Goal: Transaction & Acquisition: Purchase product/service

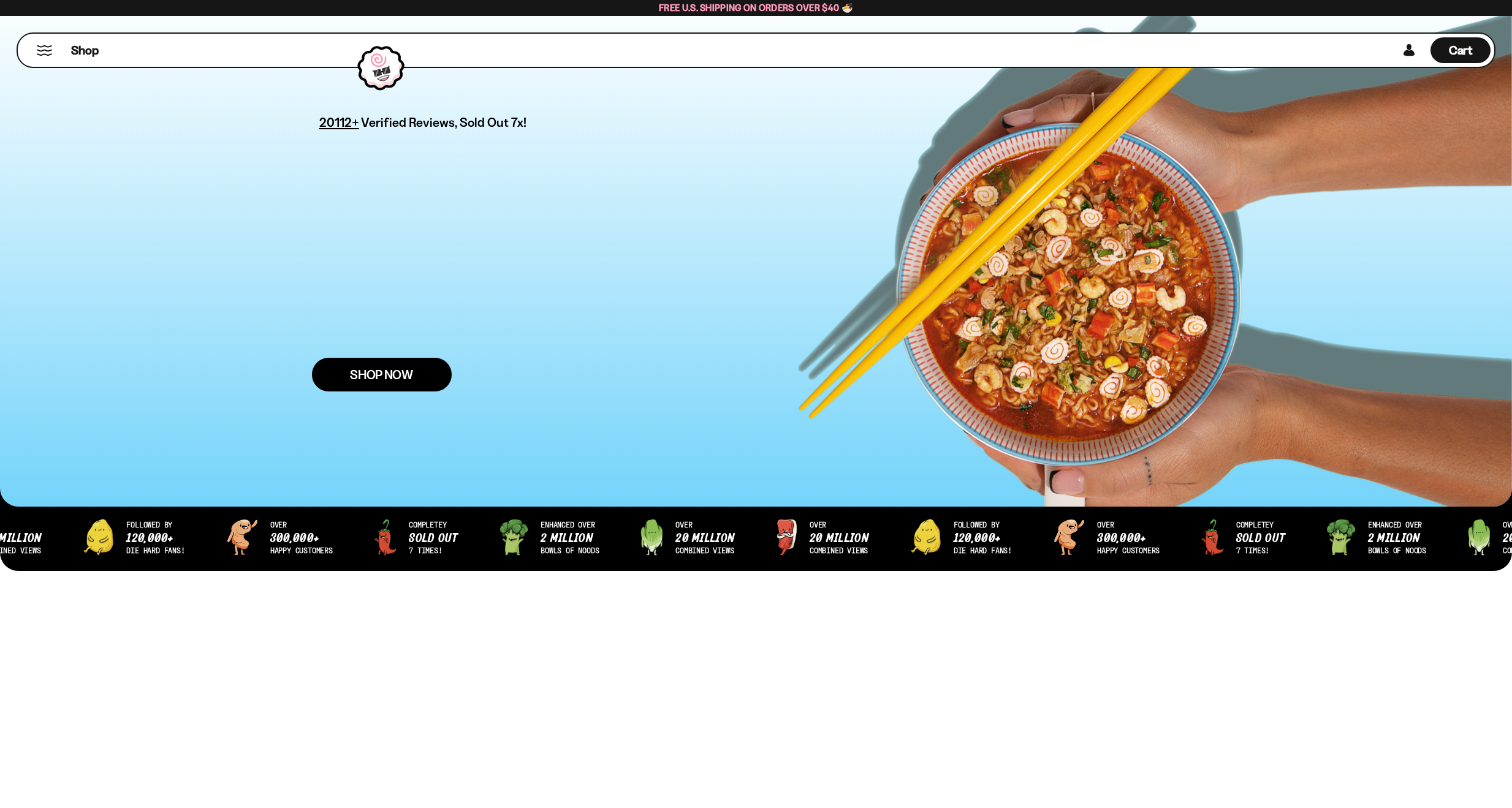
click at [376, 376] on span "Shop Now" at bounding box center [381, 374] width 63 height 13
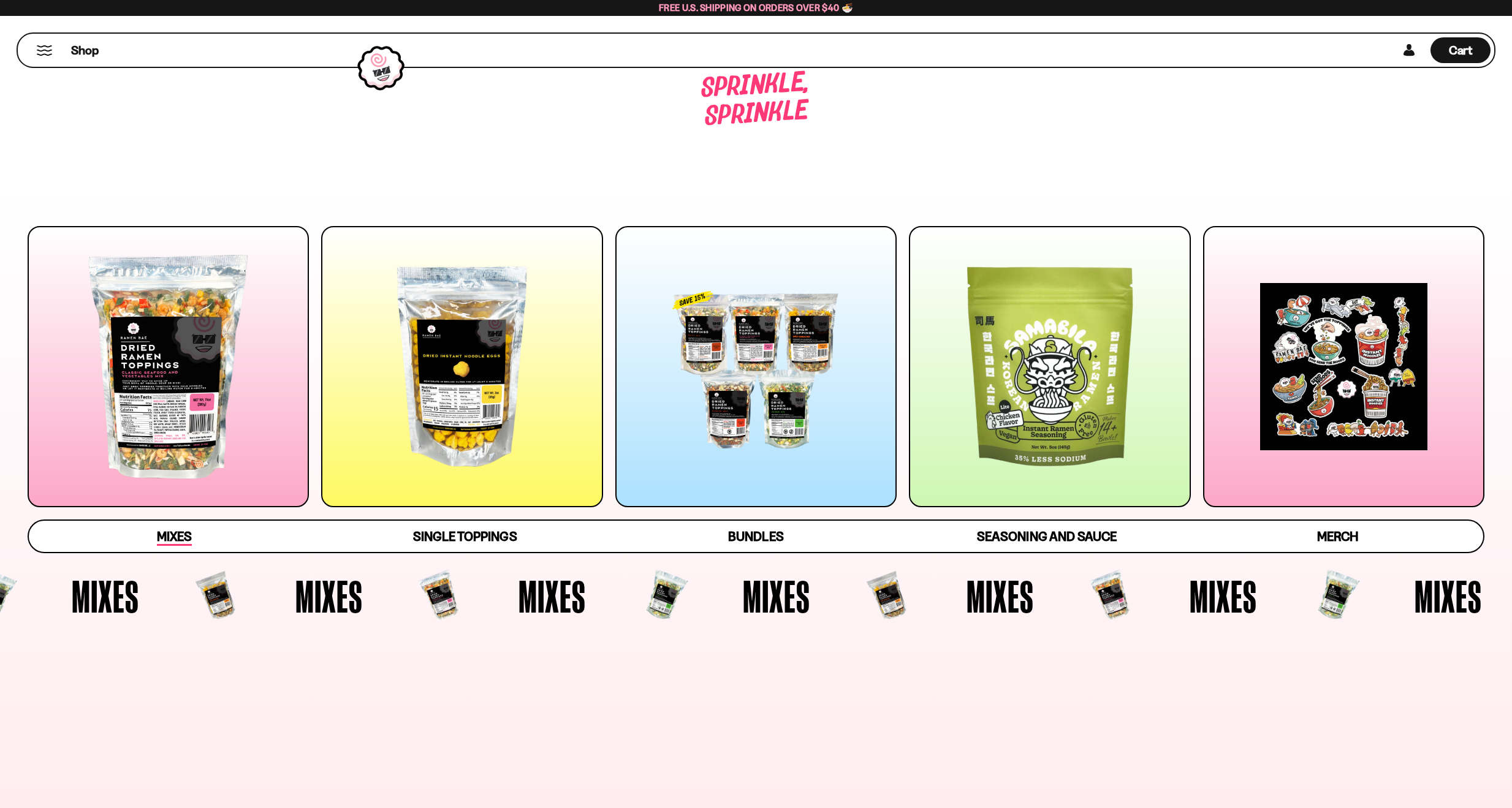
click at [178, 541] on span "Mixes" at bounding box center [175, 537] width 35 height 17
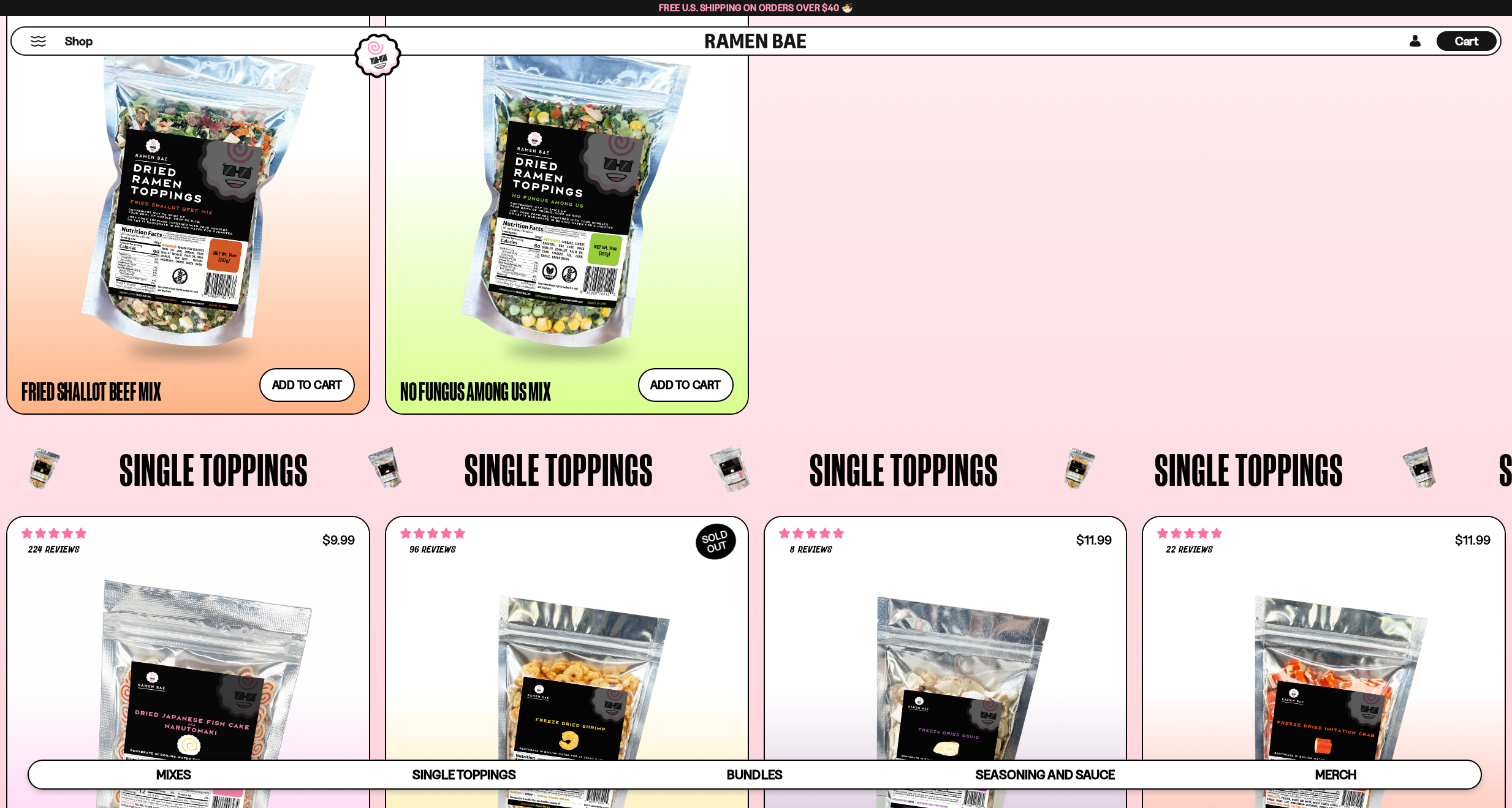
scroll to position [858, 0]
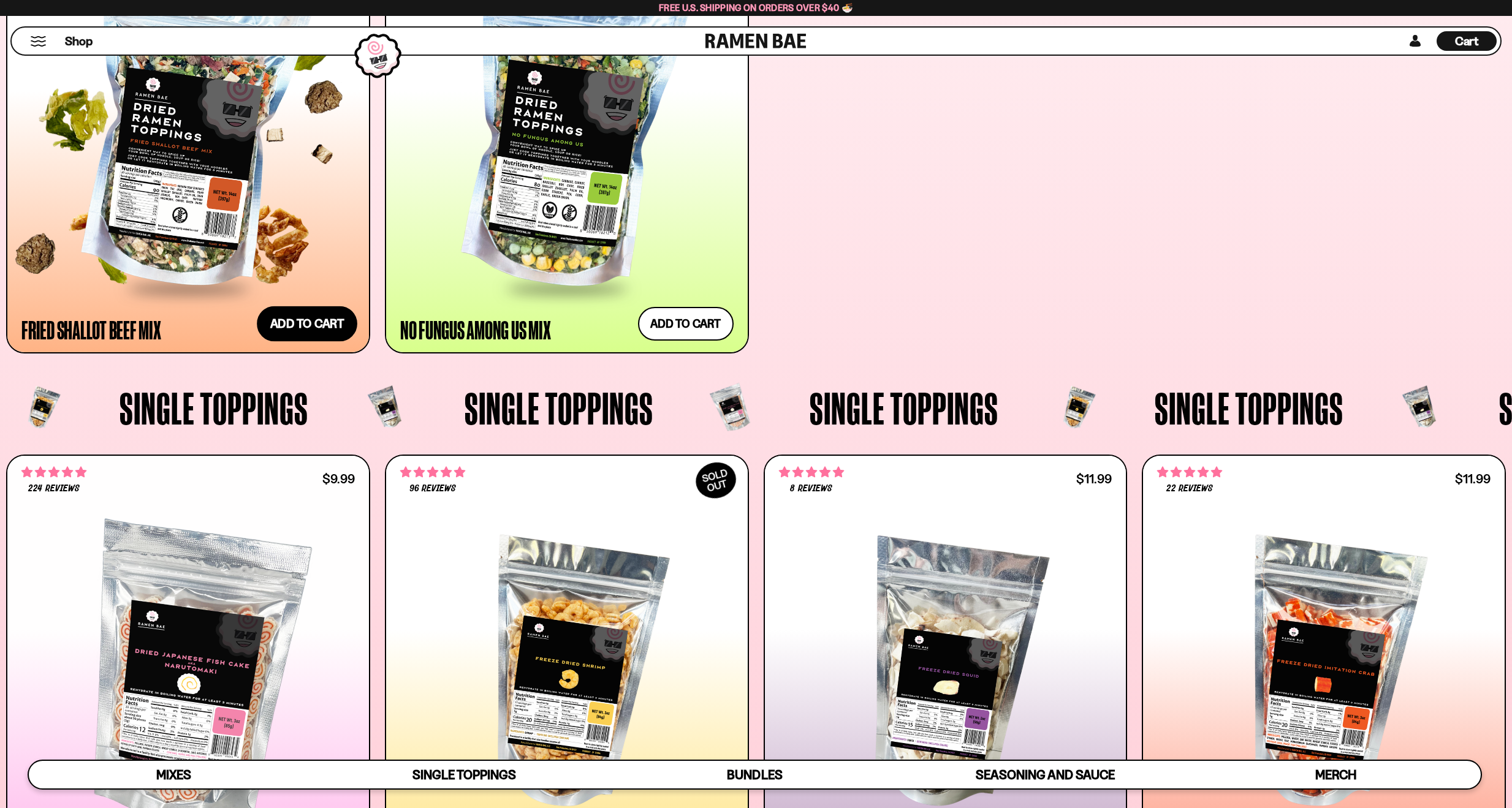
click at [307, 323] on button "Add to cart Add — Regular price $31.99 Regular price Sale price $31.99 Unit pri…" at bounding box center [307, 323] width 101 height 36
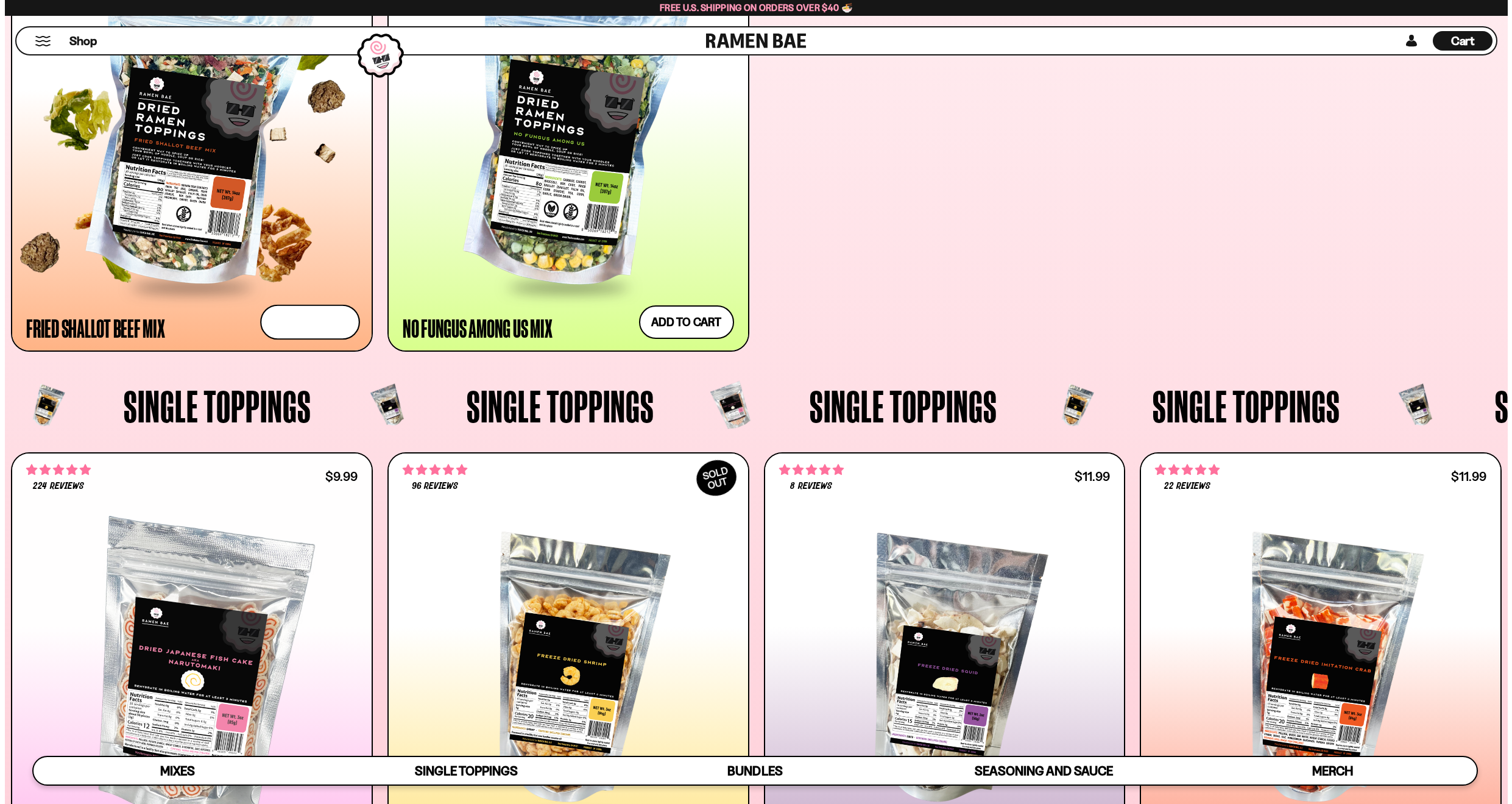
scroll to position [859, 0]
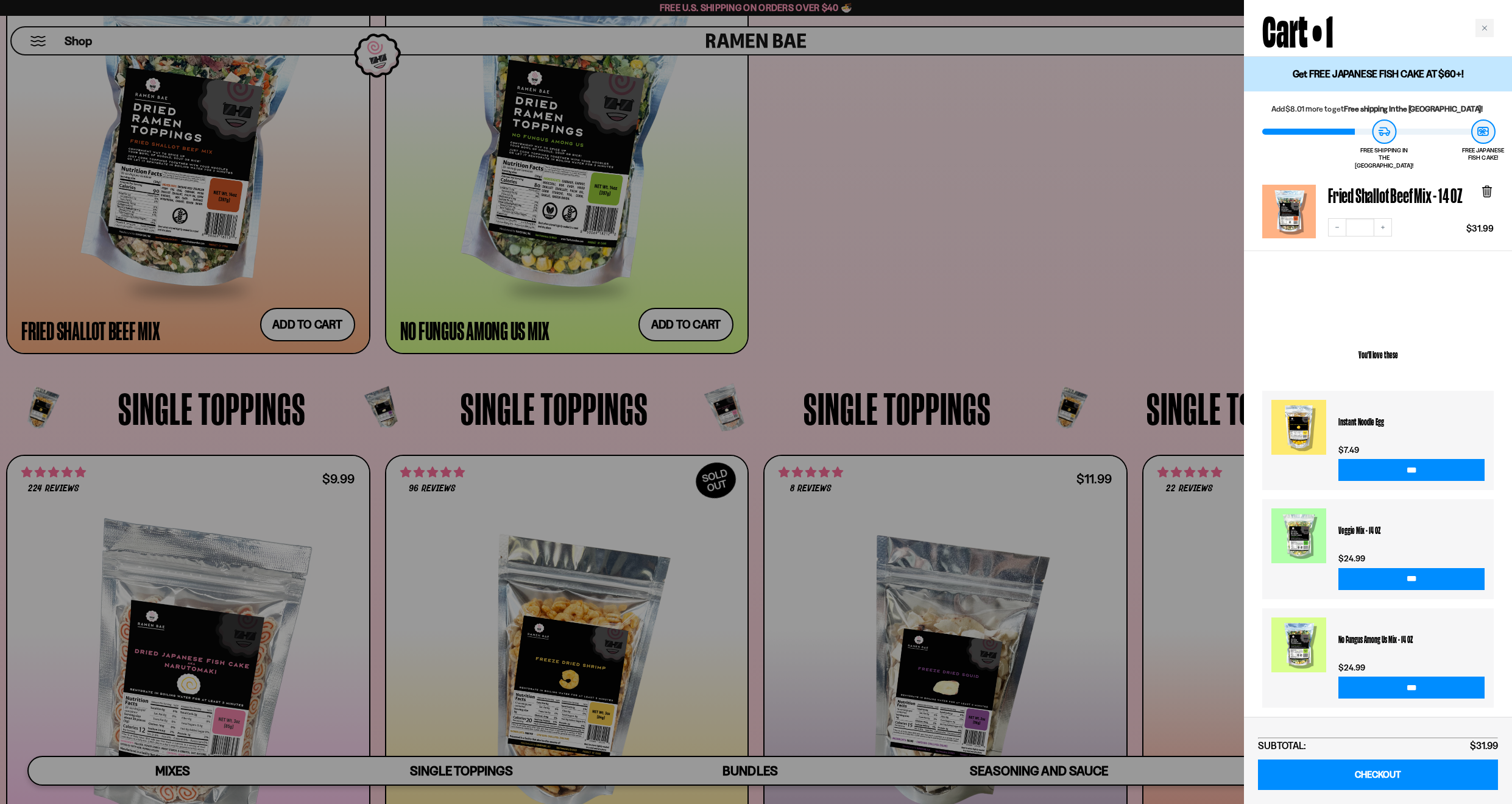
click at [991, 209] on div at bounding box center [756, 402] width 1512 height 804
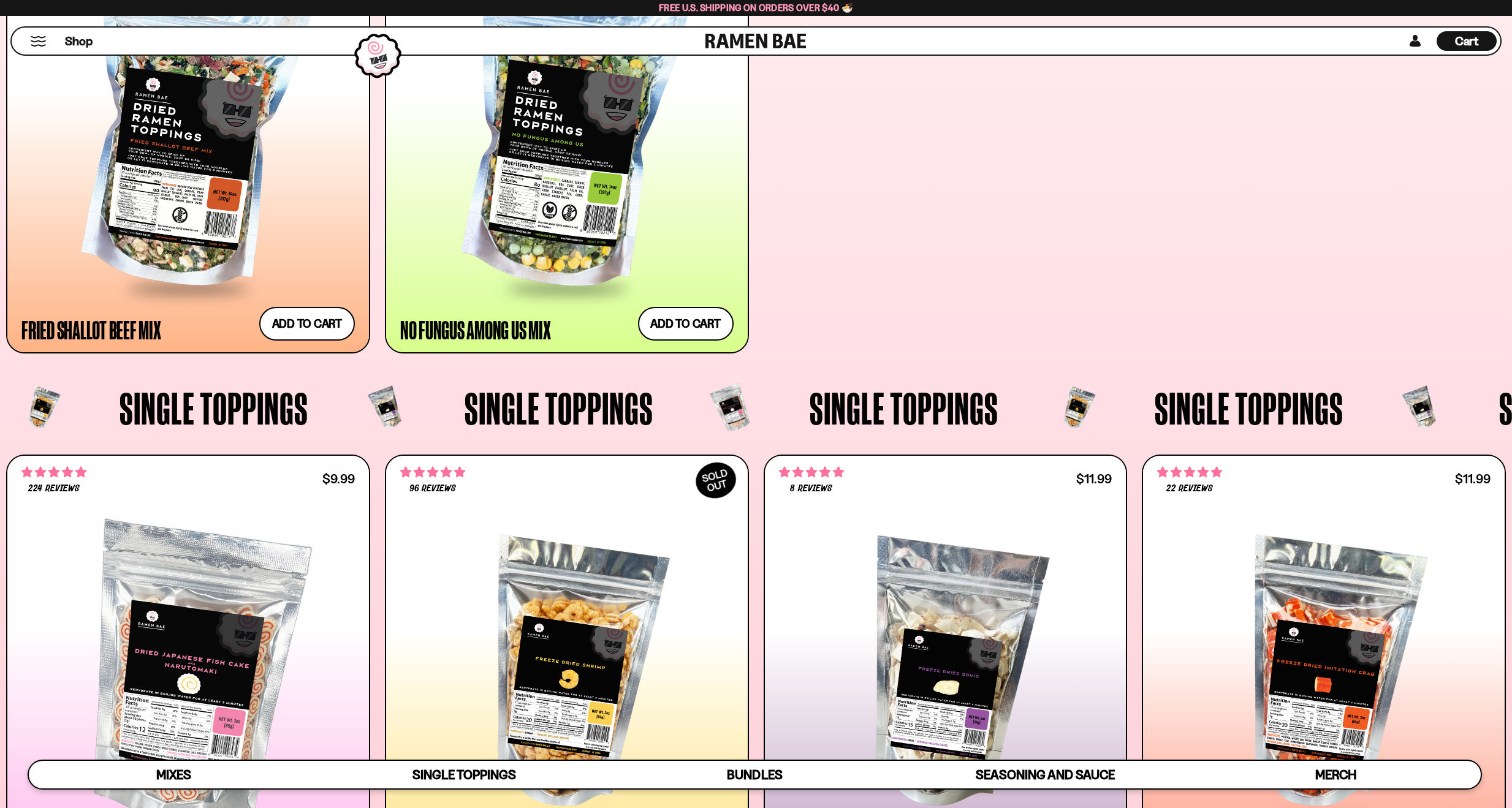
scroll to position [797, 0]
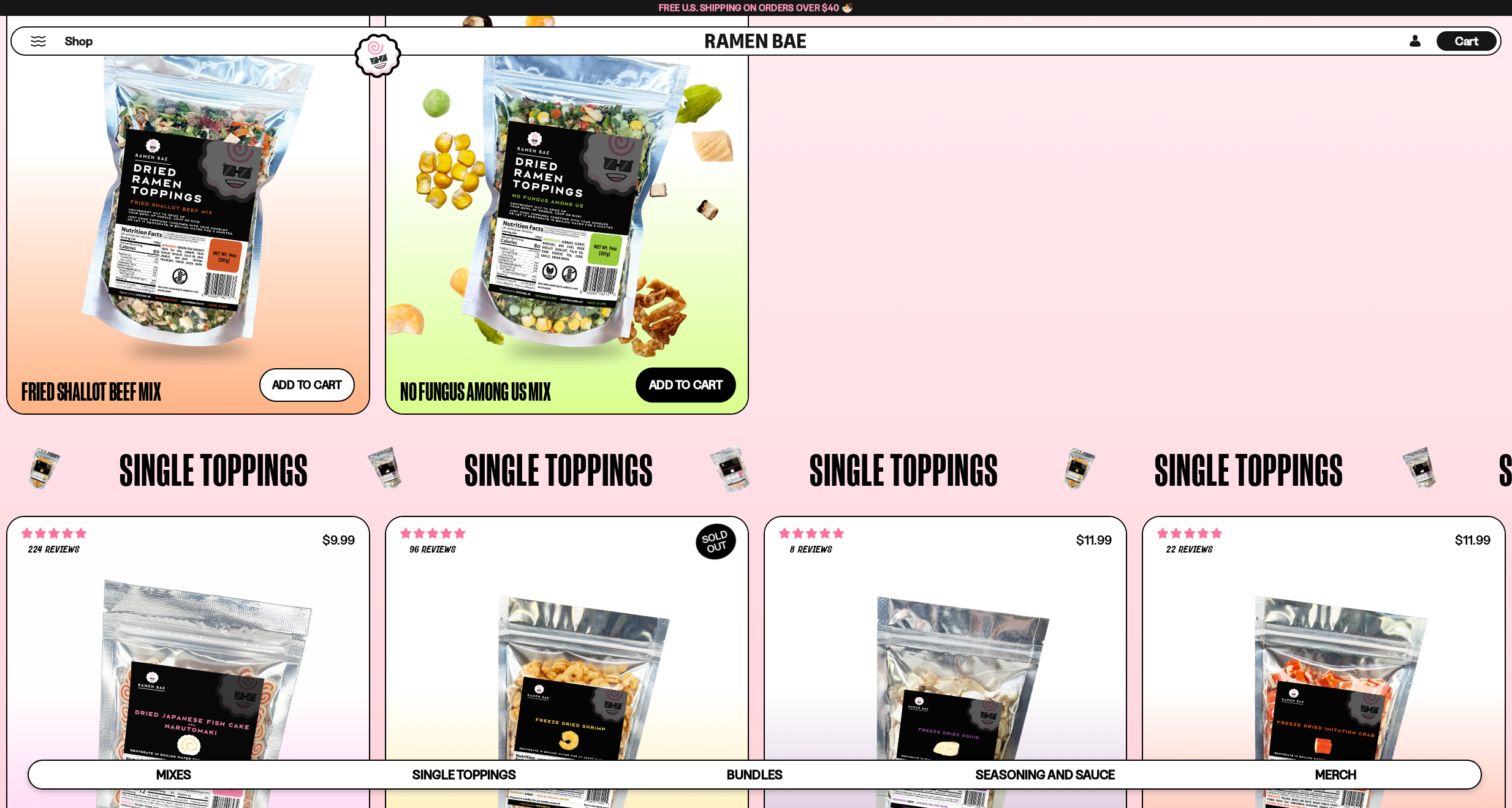
click at [681, 386] on button "Add to cart Add — Regular price $24.99 Regular price Sale price $24.99 Unit pri…" at bounding box center [686, 384] width 101 height 36
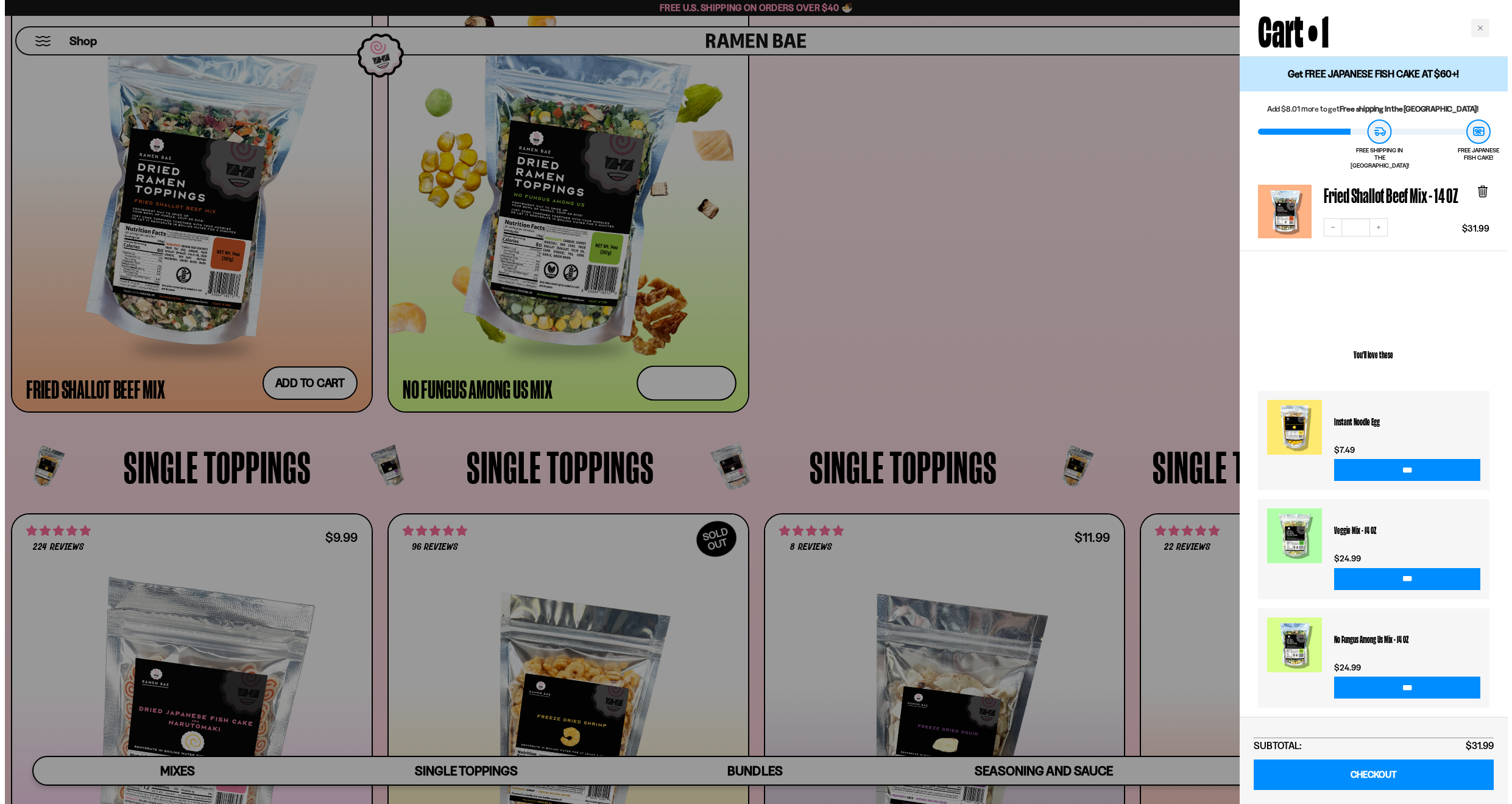
scroll to position [798, 0]
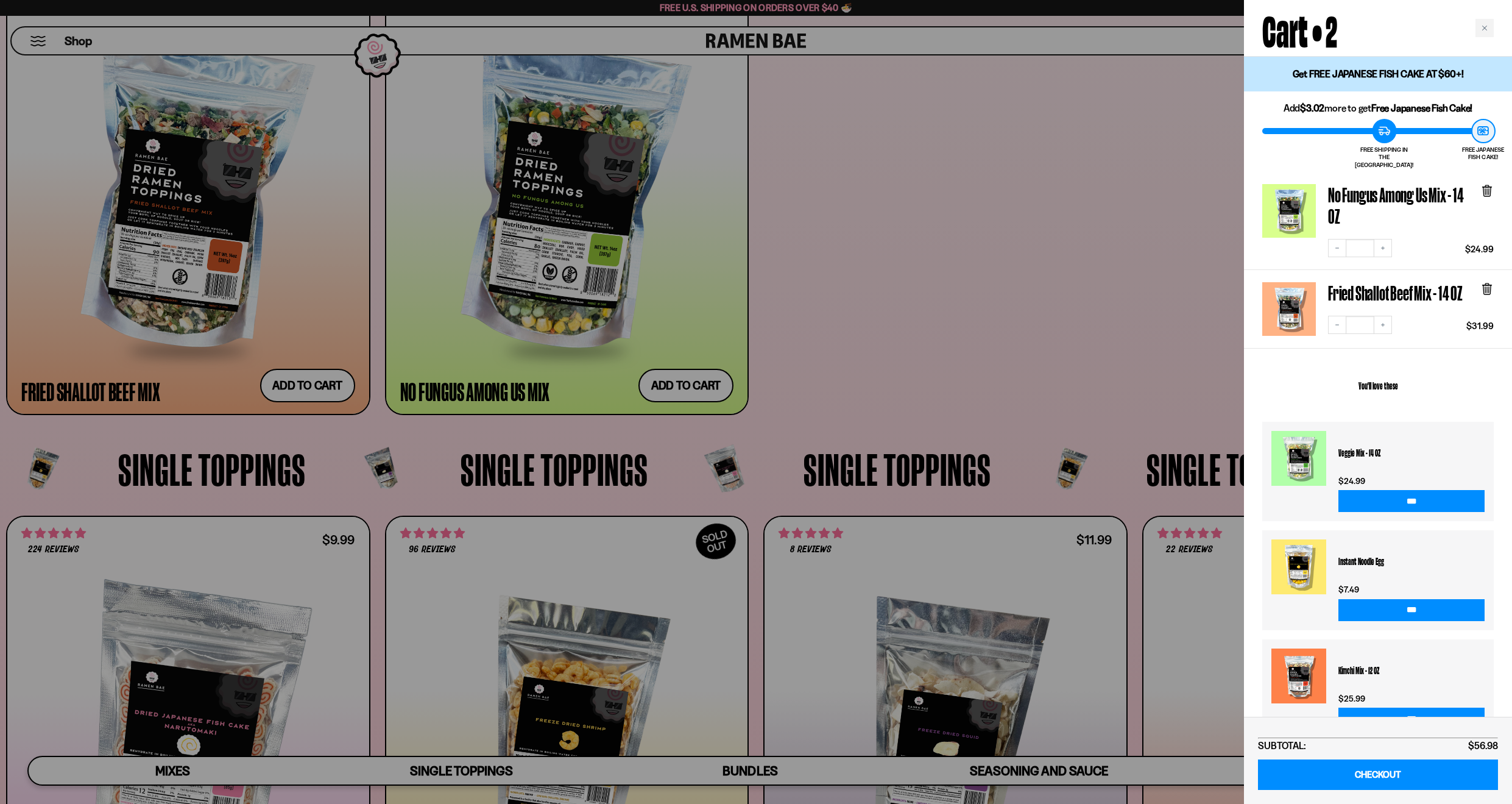
click at [1288, 441] on link at bounding box center [1299, 458] width 55 height 55
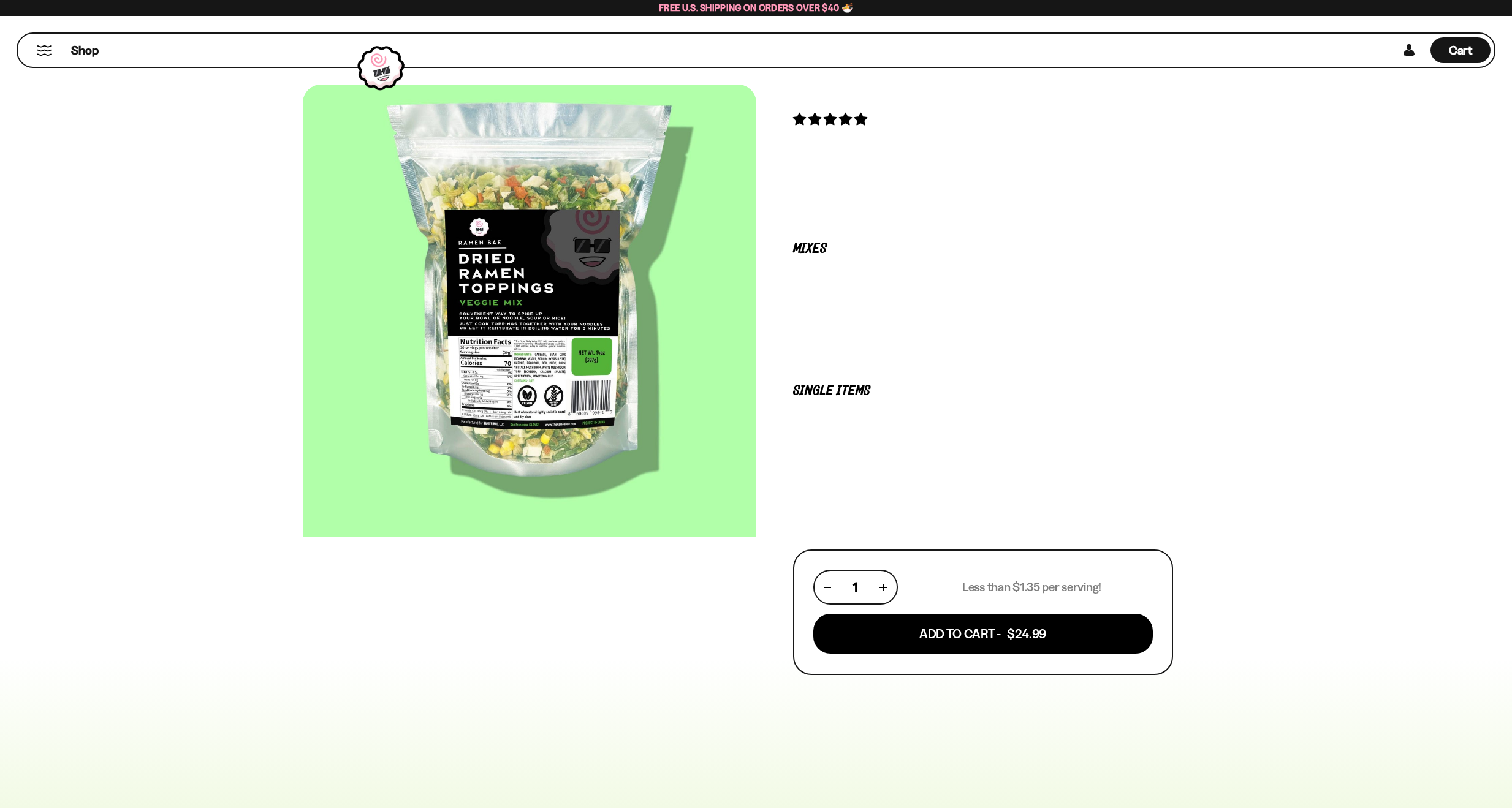
drag, startPoint x: 510, startPoint y: 327, endPoint x: 511, endPoint y: 321, distance: 6.1
click at [511, 323] on div at bounding box center [529, 293] width 453 height 418
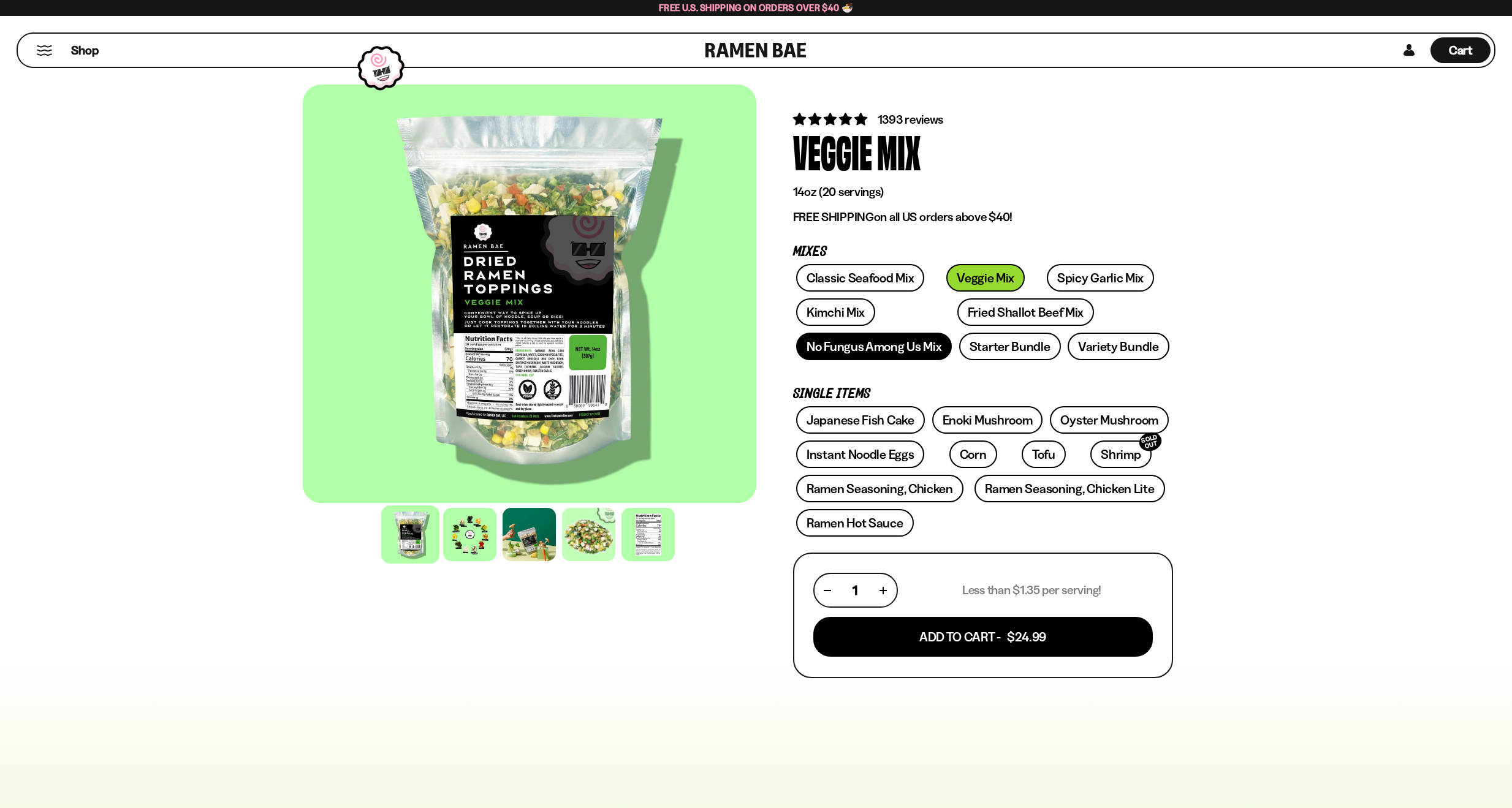
click at [886, 345] on link "No Fungus Among Us Mix" at bounding box center [874, 346] width 156 height 27
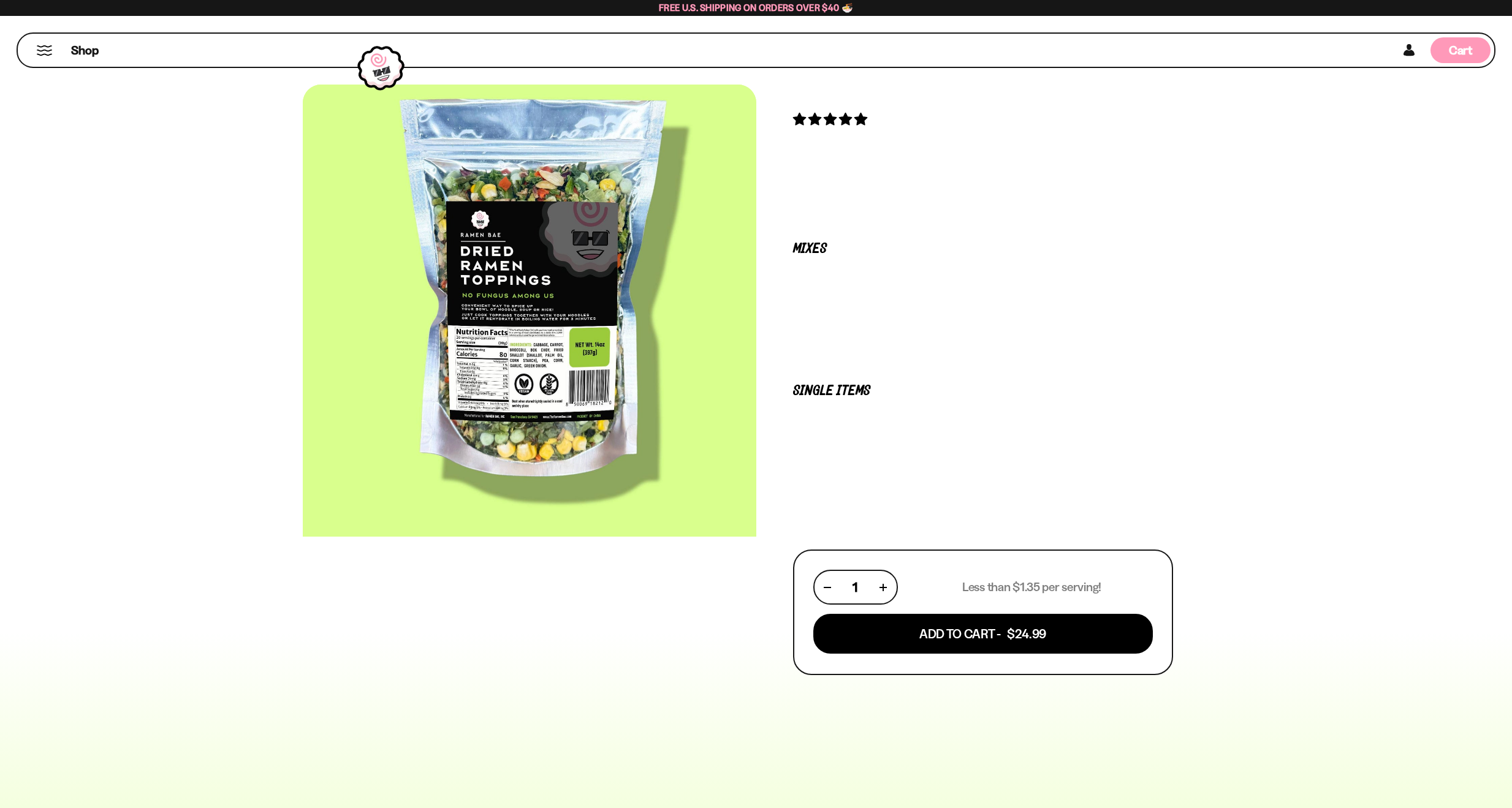
click at [1469, 52] on span "Cart" at bounding box center [1461, 50] width 24 height 15
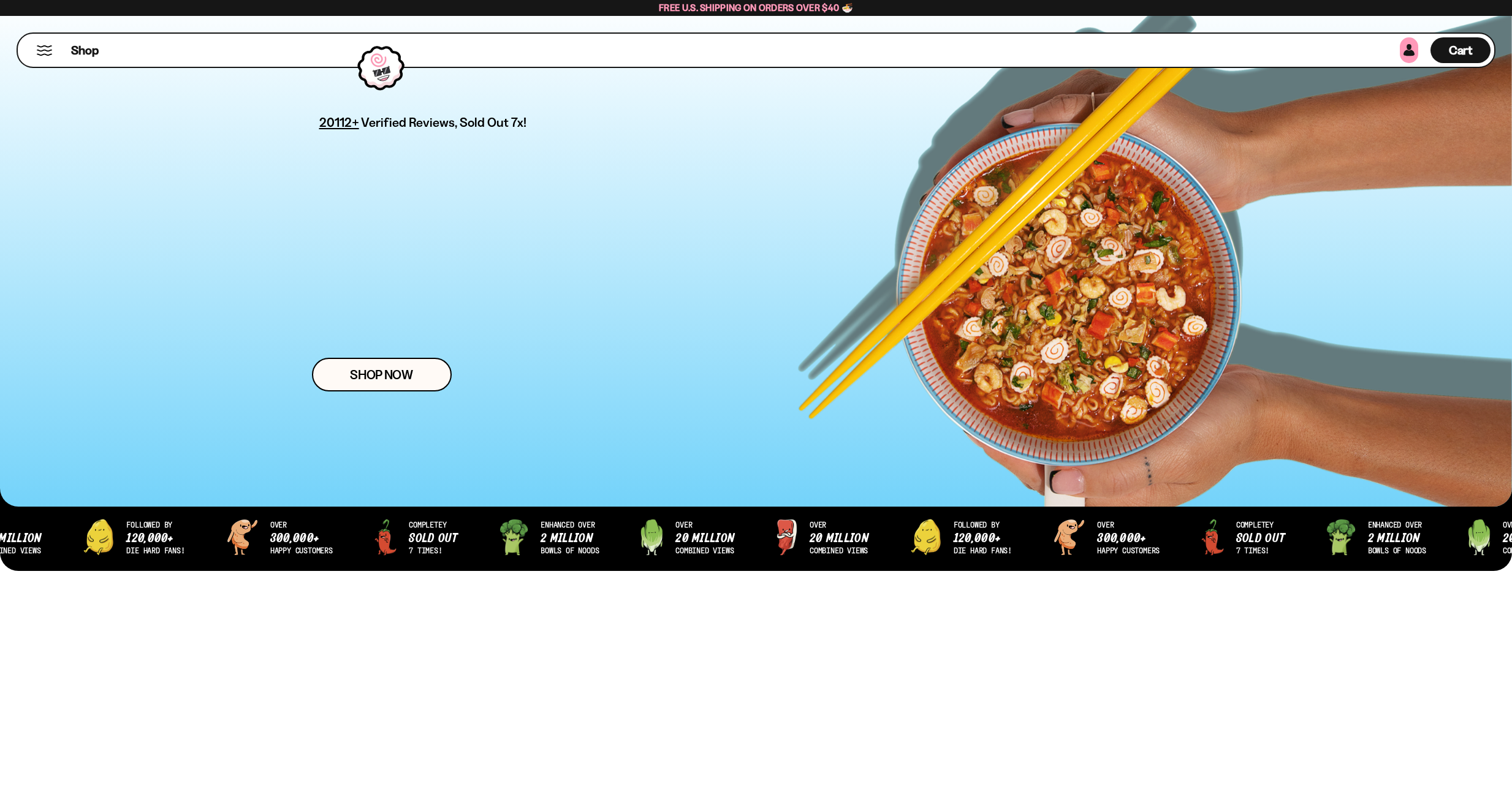
click at [1405, 47] on link at bounding box center [1409, 50] width 18 height 26
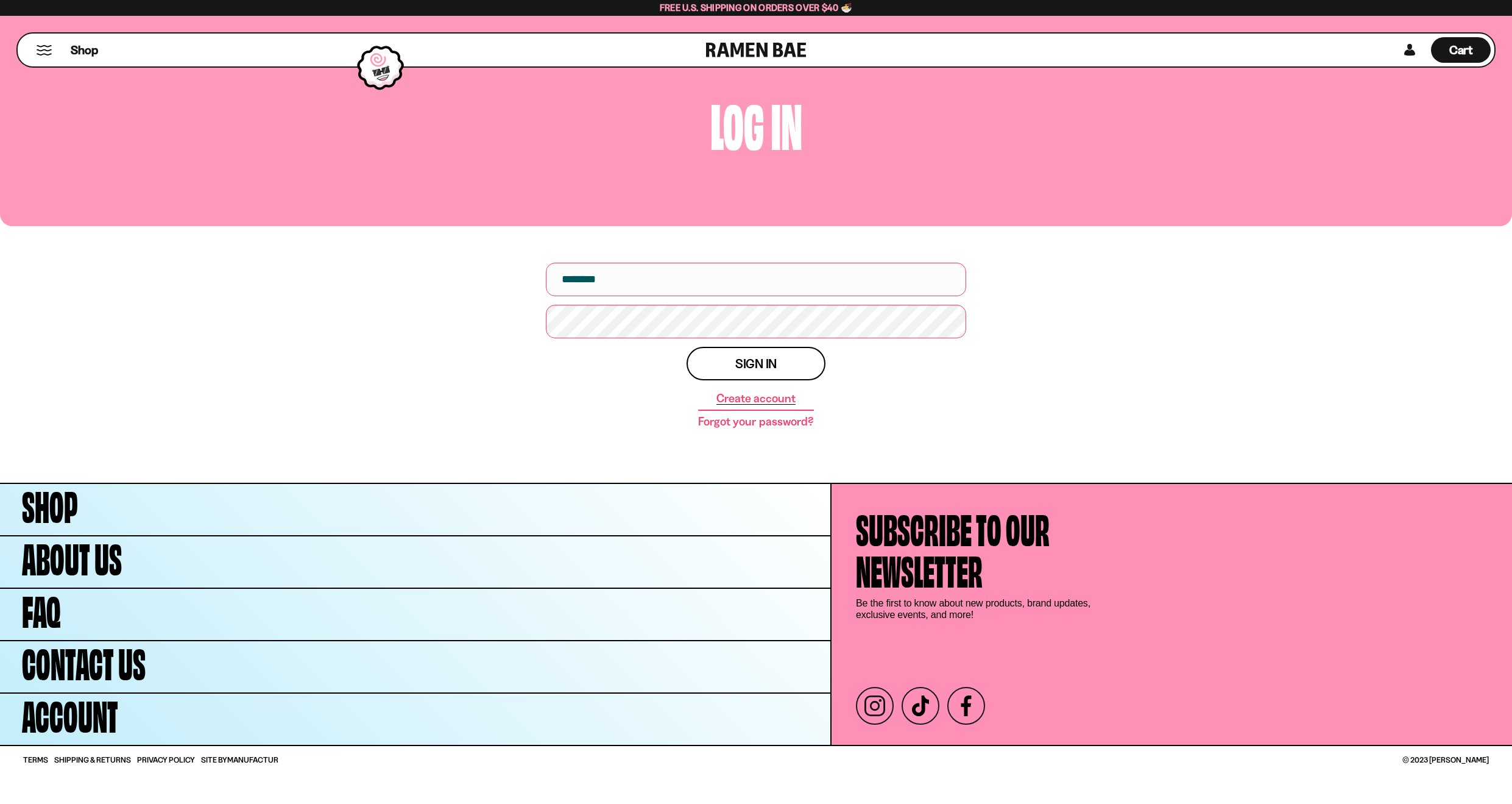
click at [774, 400] on link "Create account" at bounding box center [756, 399] width 79 height 13
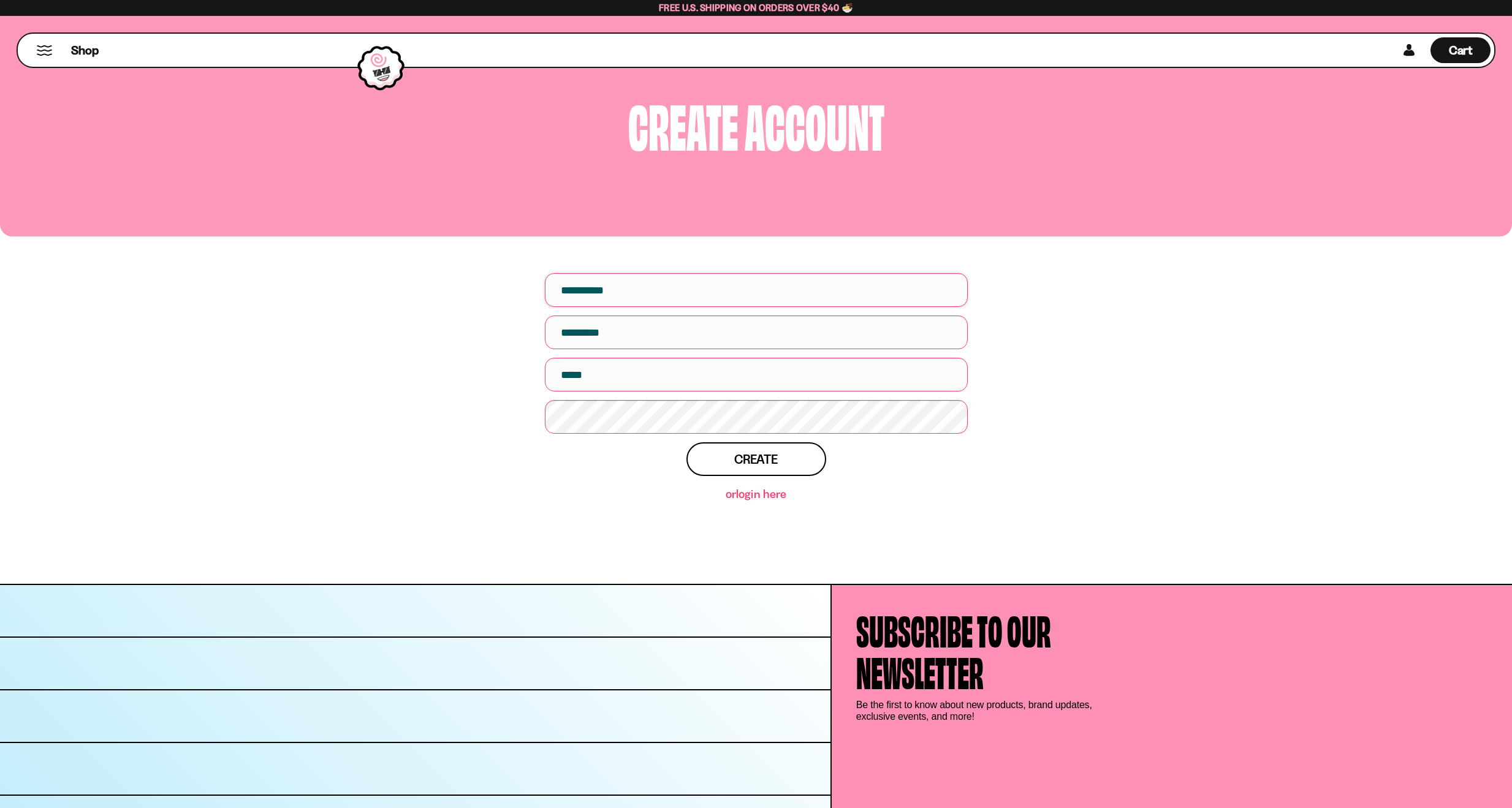
click at [602, 290] on input "First name" at bounding box center [756, 290] width 423 height 34
type input "******"
type input "**********"
click at [766, 462] on span "Create" at bounding box center [755, 459] width 43 height 13
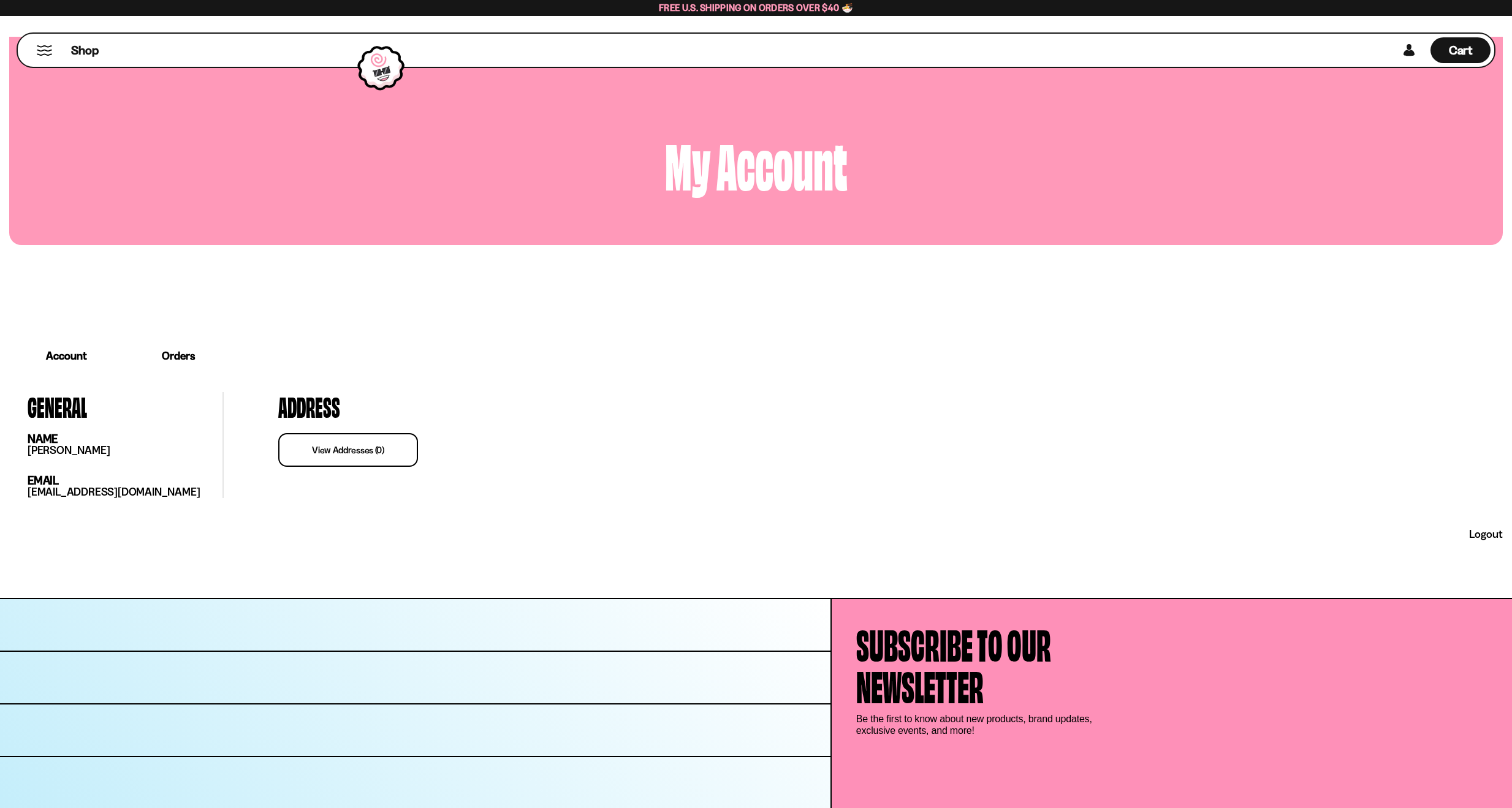
click at [344, 455] on link "view addresses (0)" at bounding box center [348, 450] width 140 height 34
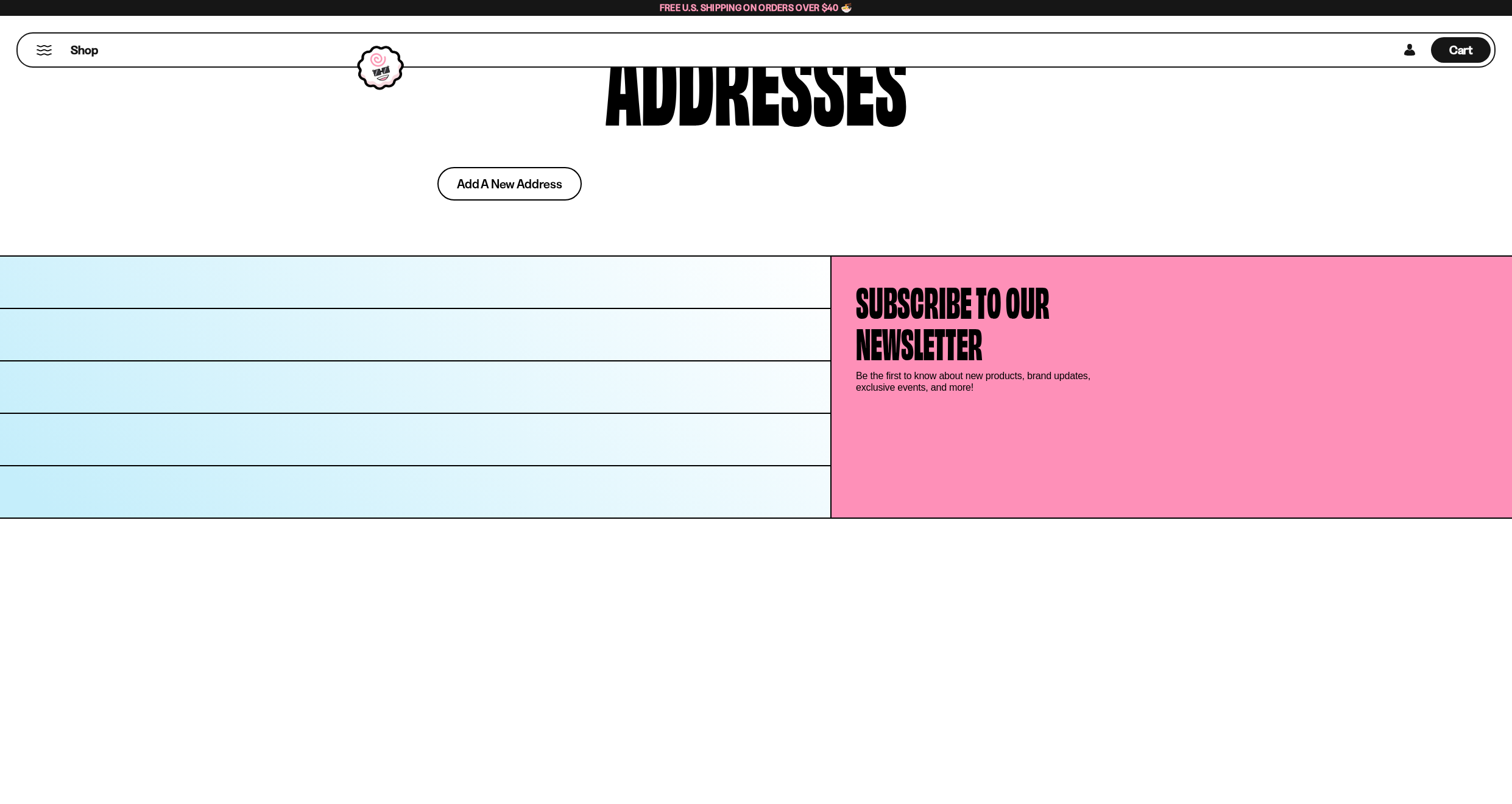
click at [533, 188] on span "Add a new address" at bounding box center [510, 183] width 106 height 13
click at [504, 188] on span "Add a new address" at bounding box center [510, 183] width 106 height 13
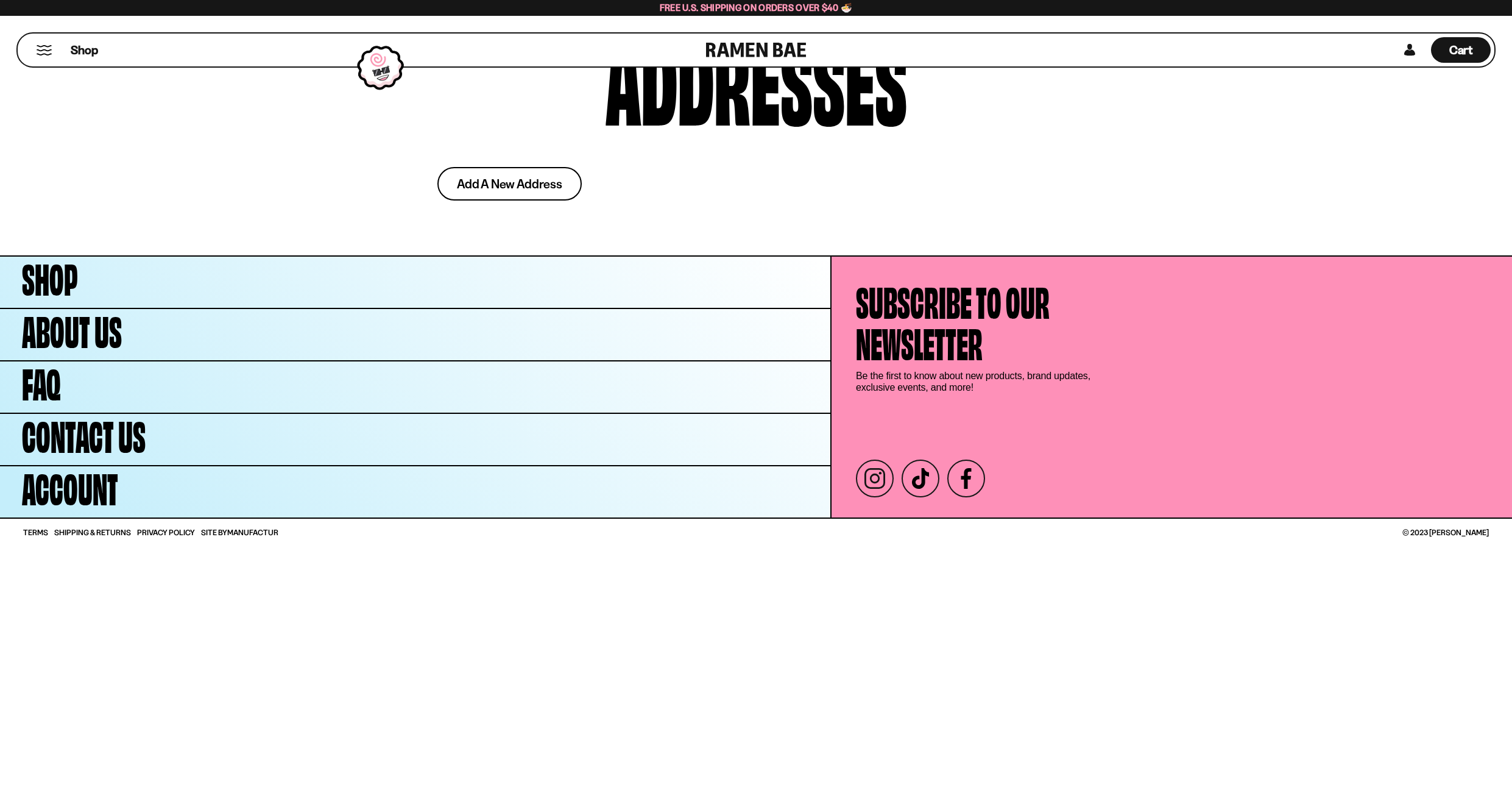
click at [504, 181] on span "Add a new address" at bounding box center [510, 183] width 106 height 13
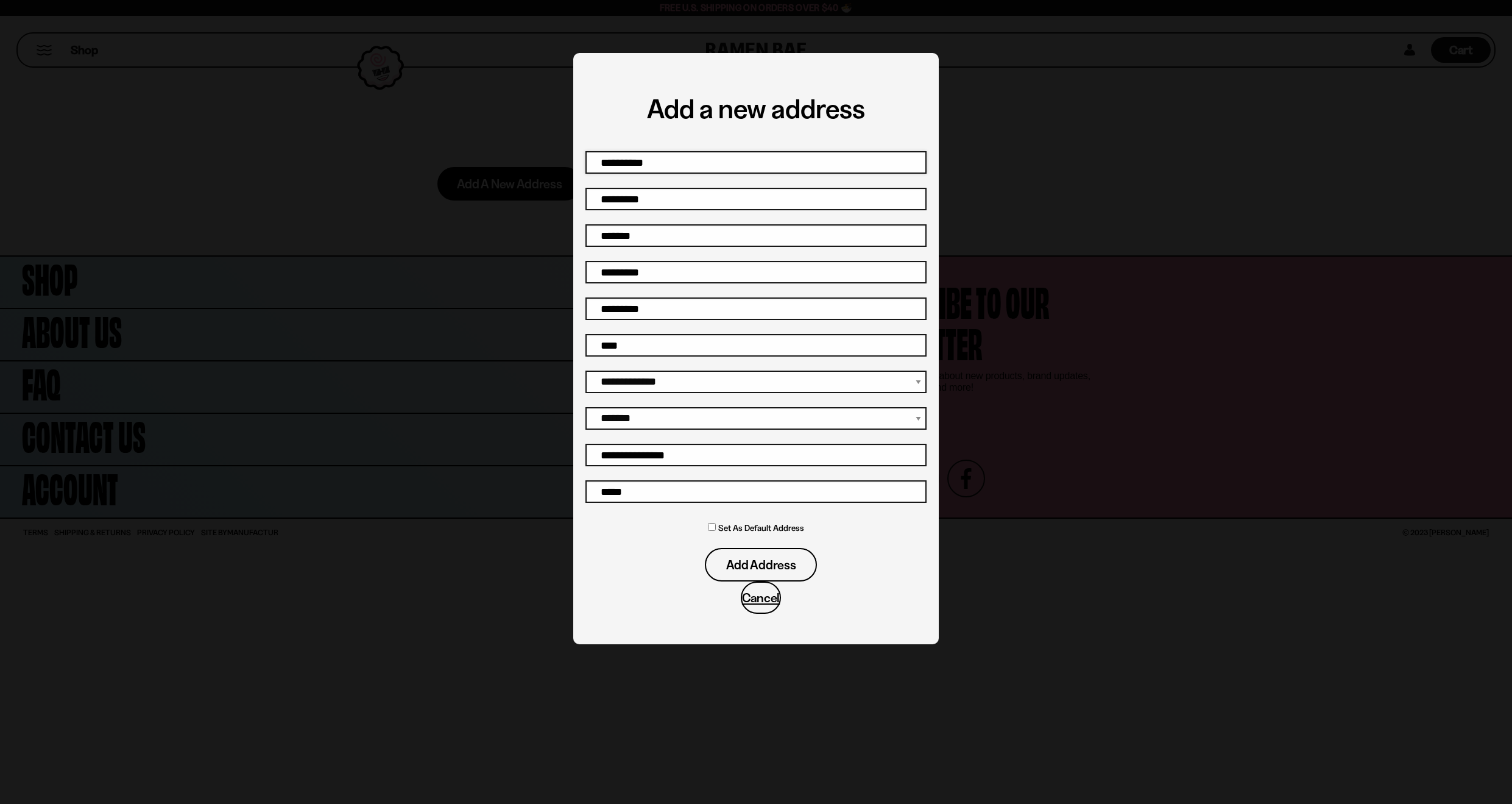
click at [606, 161] on input "First name" at bounding box center [756, 163] width 341 height 22
type input "******"
type input "**********"
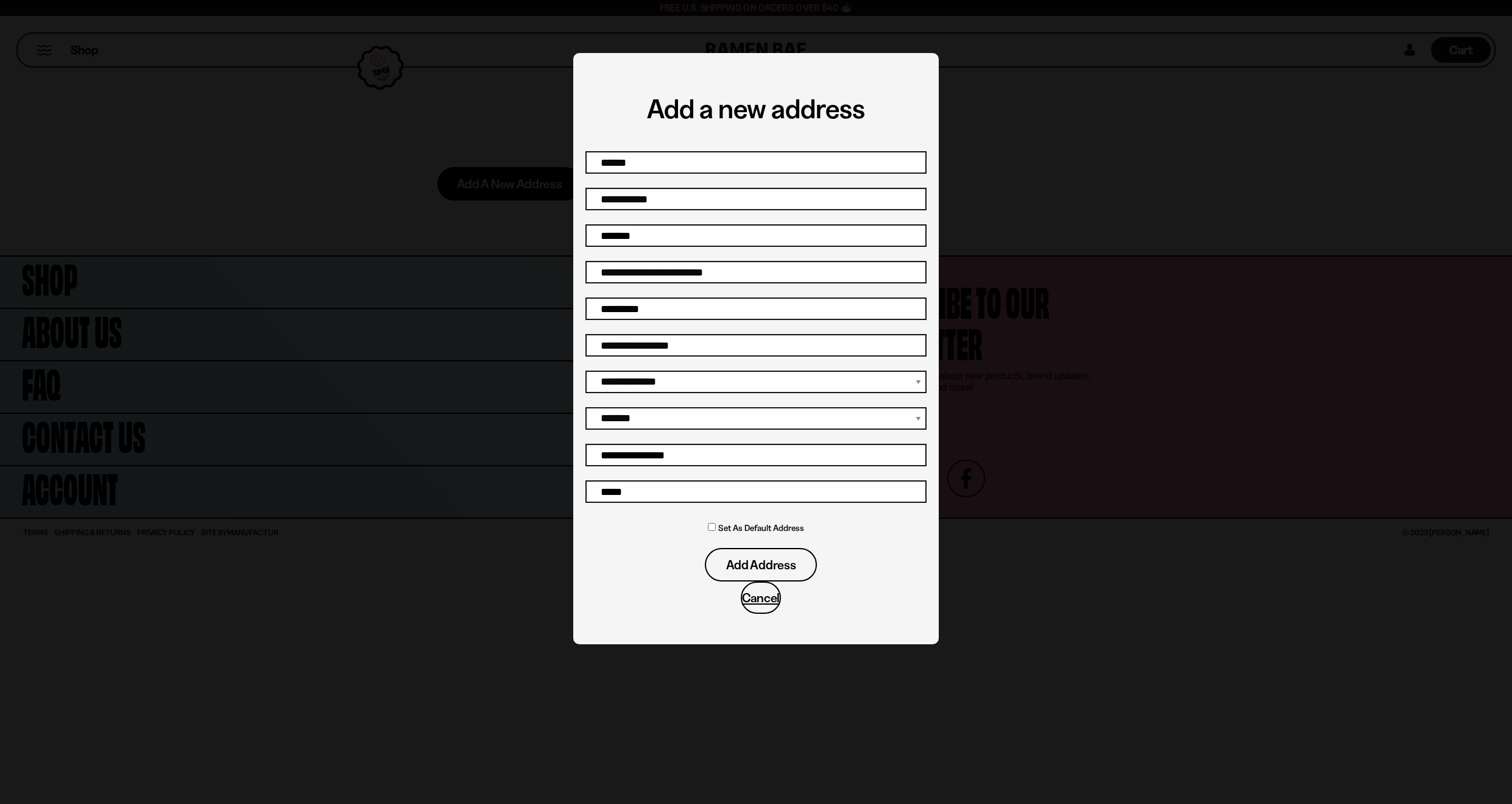
select select "********"
type input "*****"
type input "**********"
click at [746, 559] on span "Add address" at bounding box center [761, 565] width 70 height 13
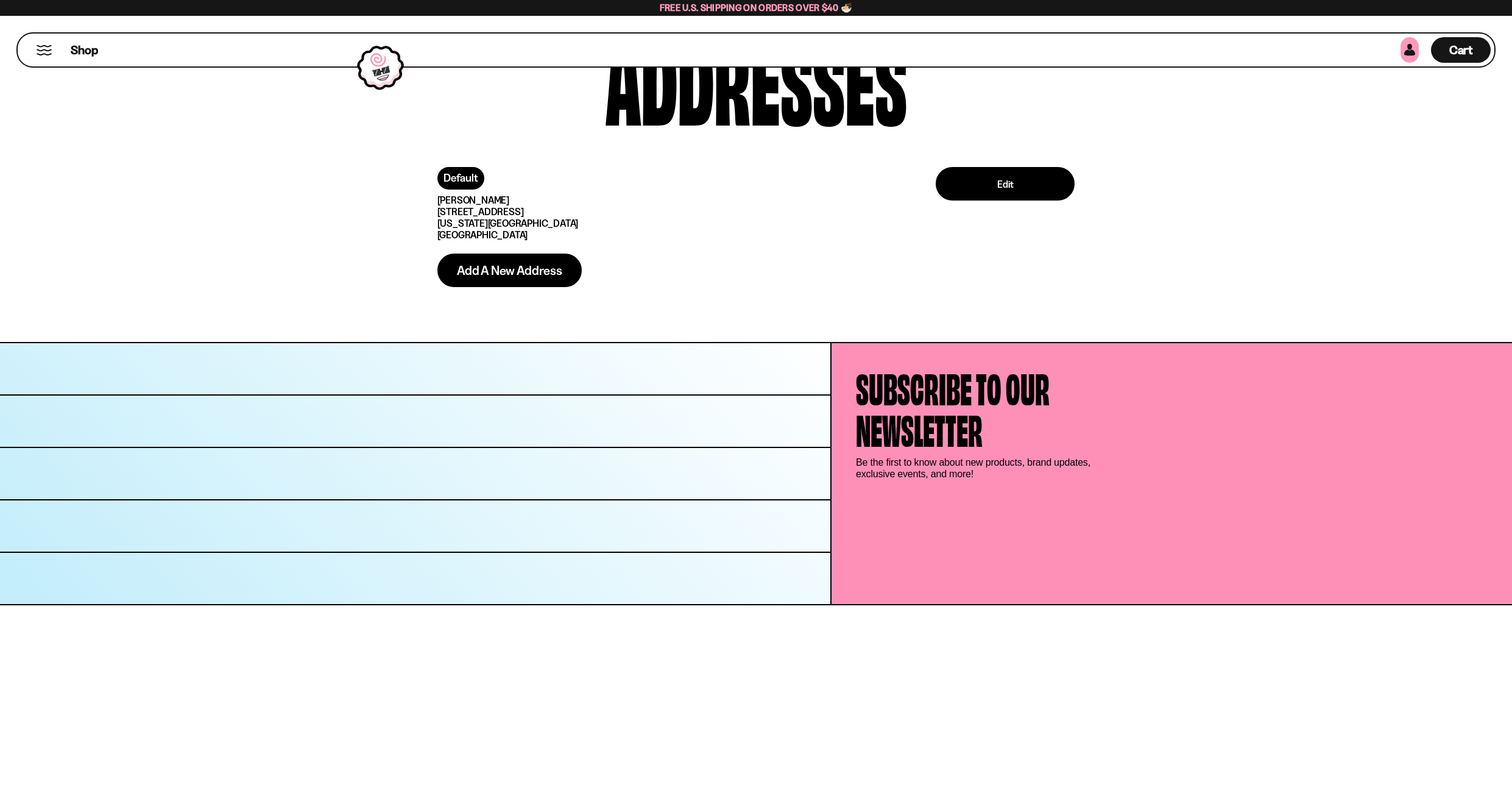
click at [1411, 50] on link at bounding box center [1410, 50] width 18 height 26
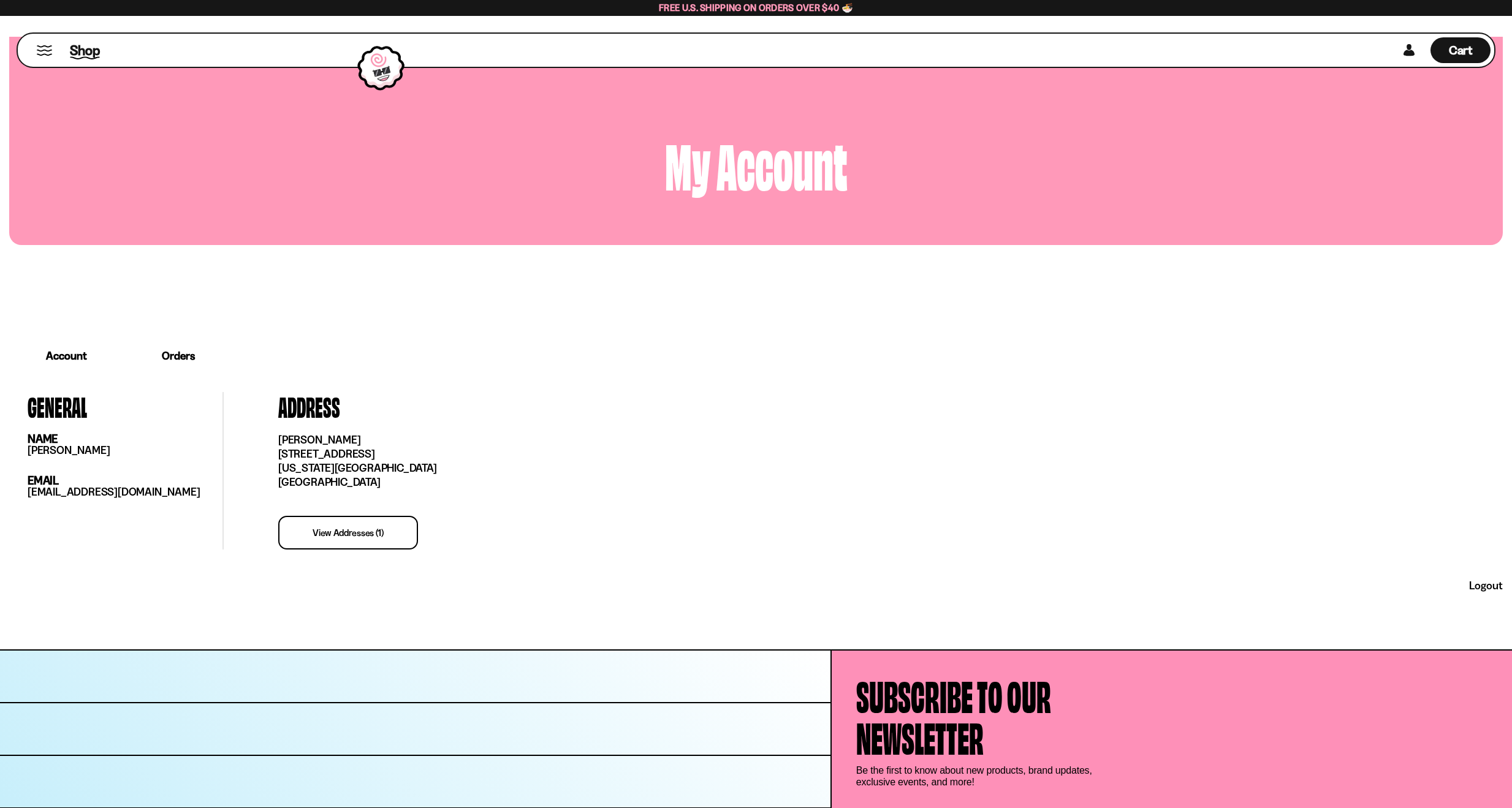
click at [92, 46] on span "Shop" at bounding box center [85, 50] width 30 height 18
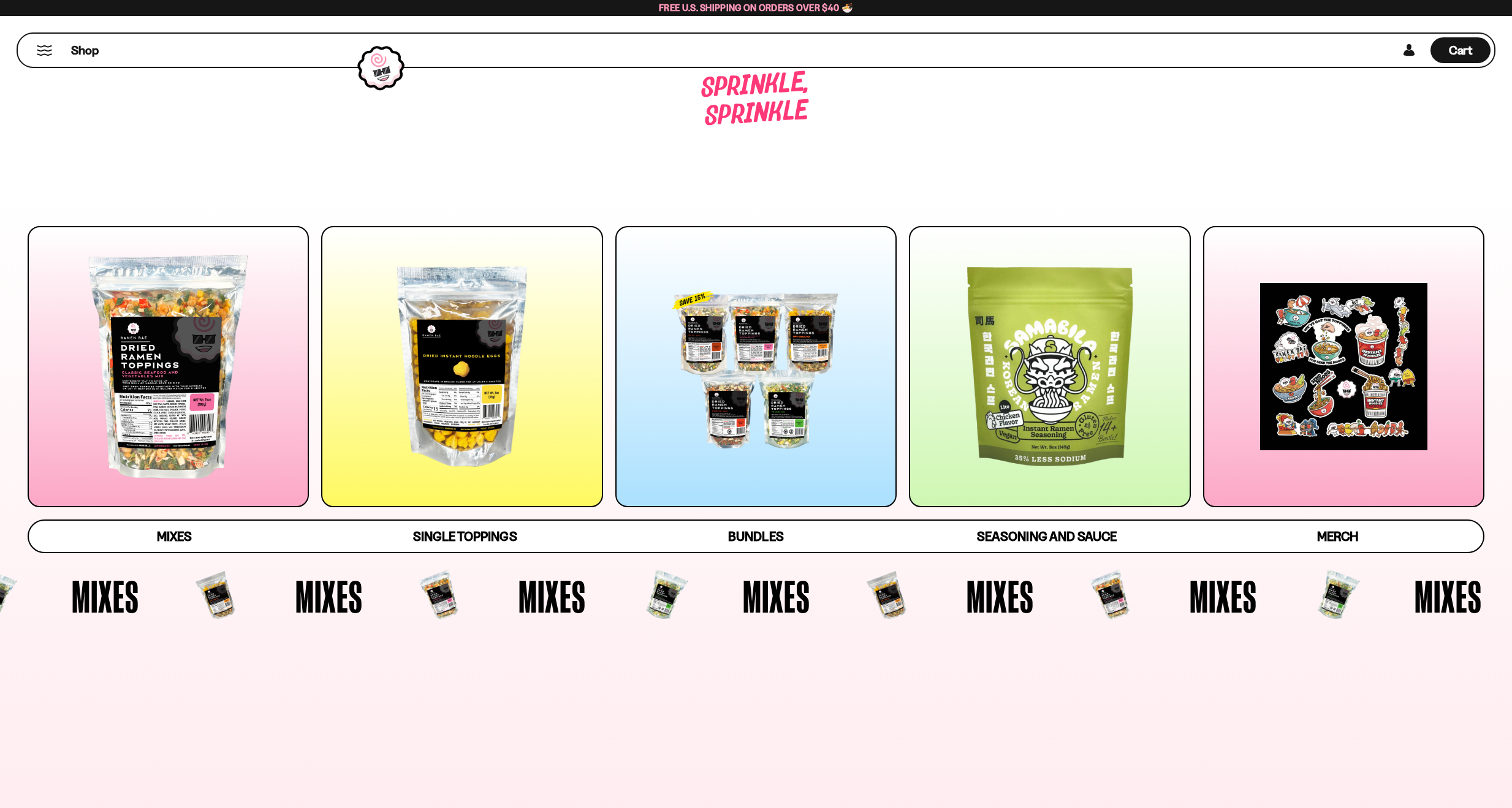
click at [769, 383] on div at bounding box center [756, 367] width 282 height 281
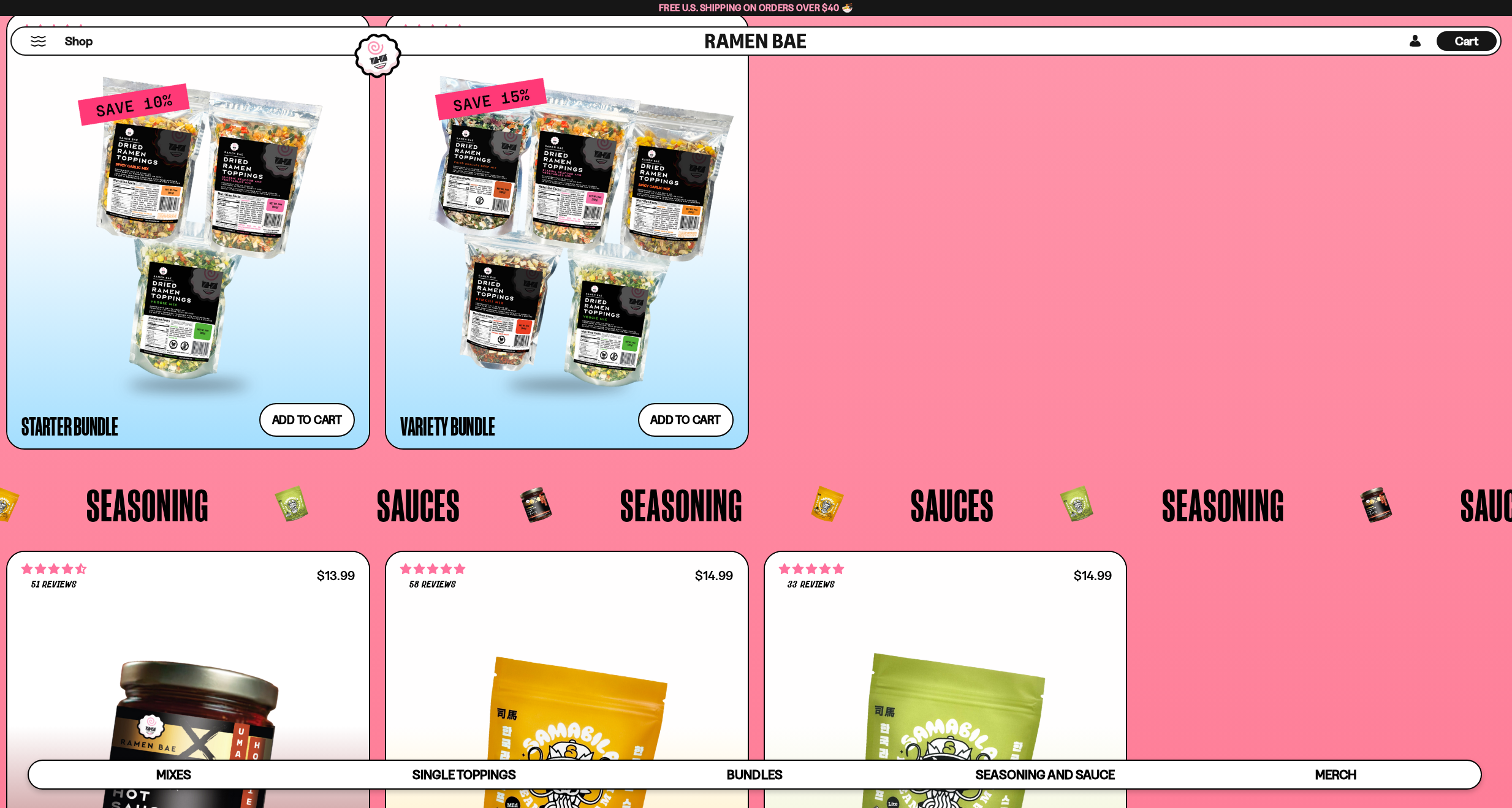
scroll to position [3630, 0]
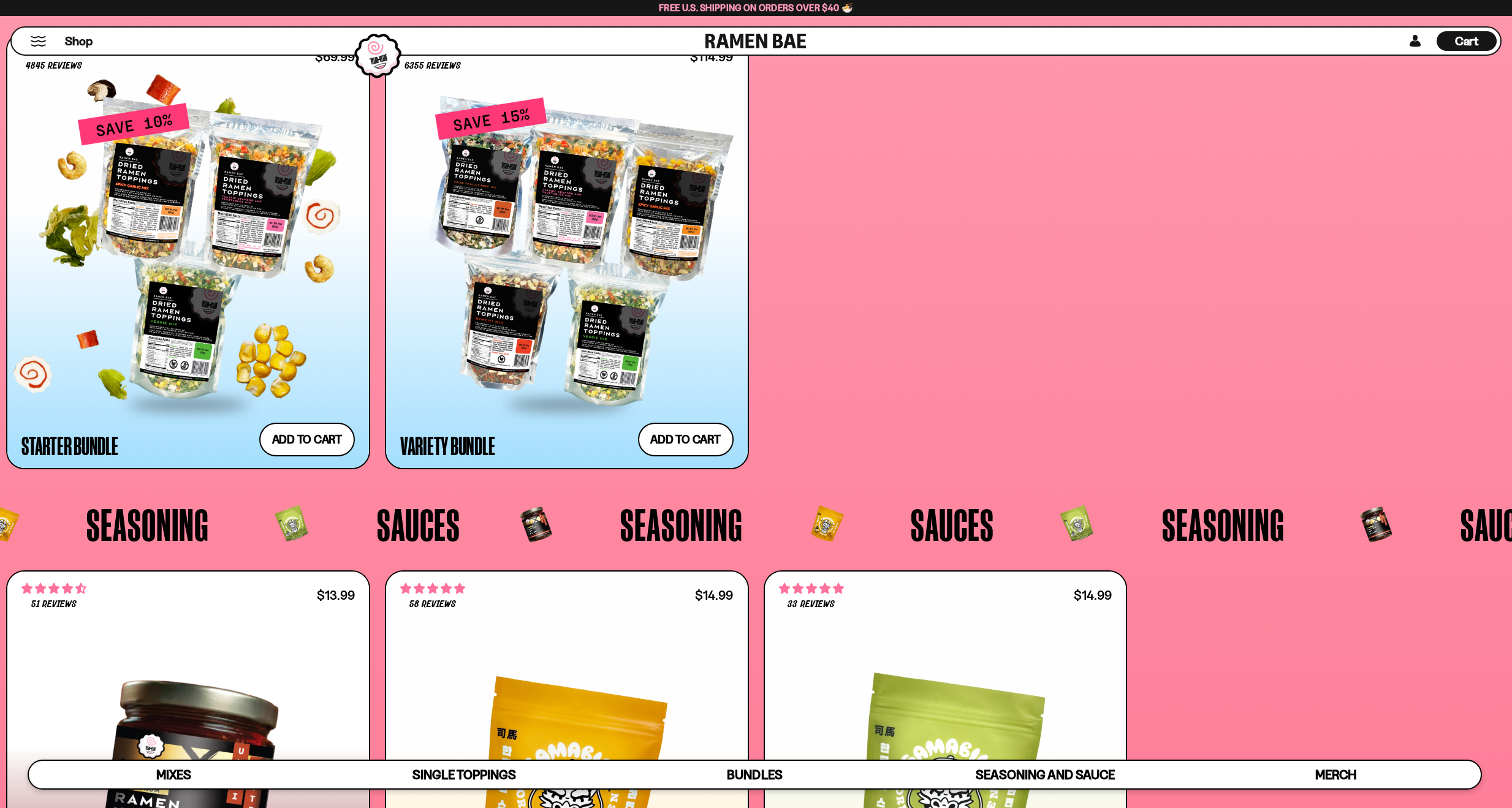
click at [258, 205] on div at bounding box center [188, 253] width 333 height 302
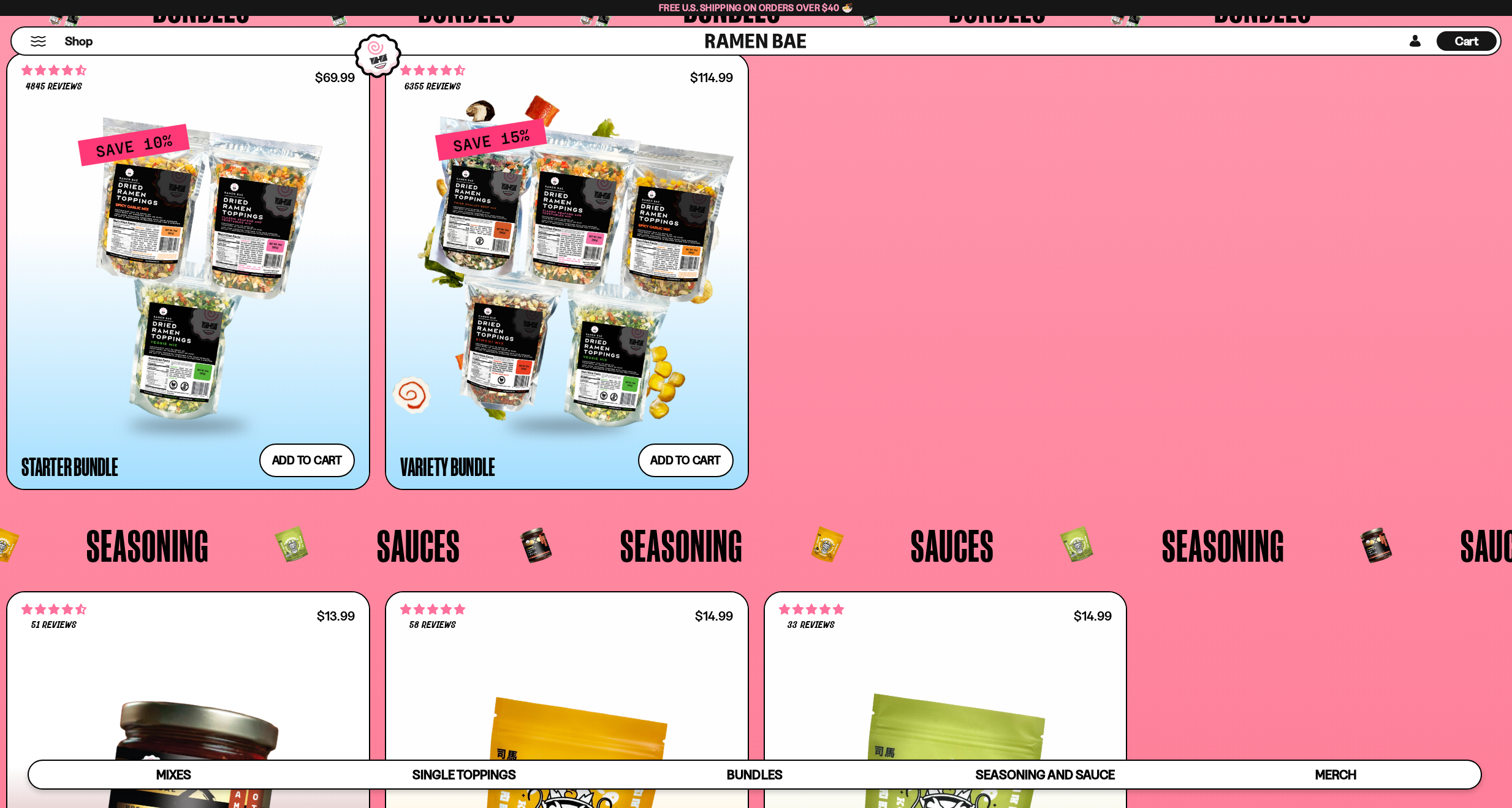
click at [504, 242] on div at bounding box center [567, 273] width 333 height 302
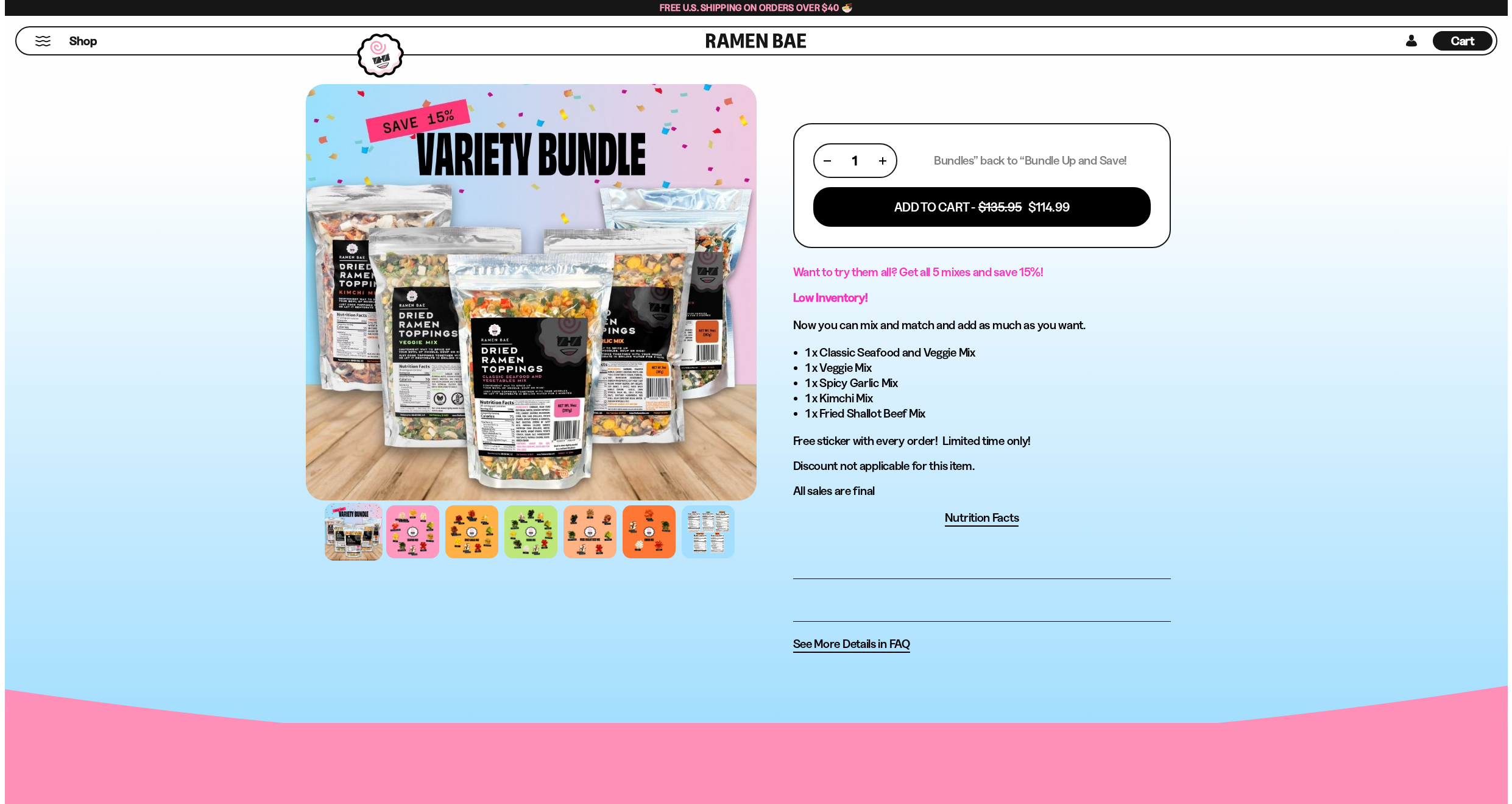
scroll to position [366, 0]
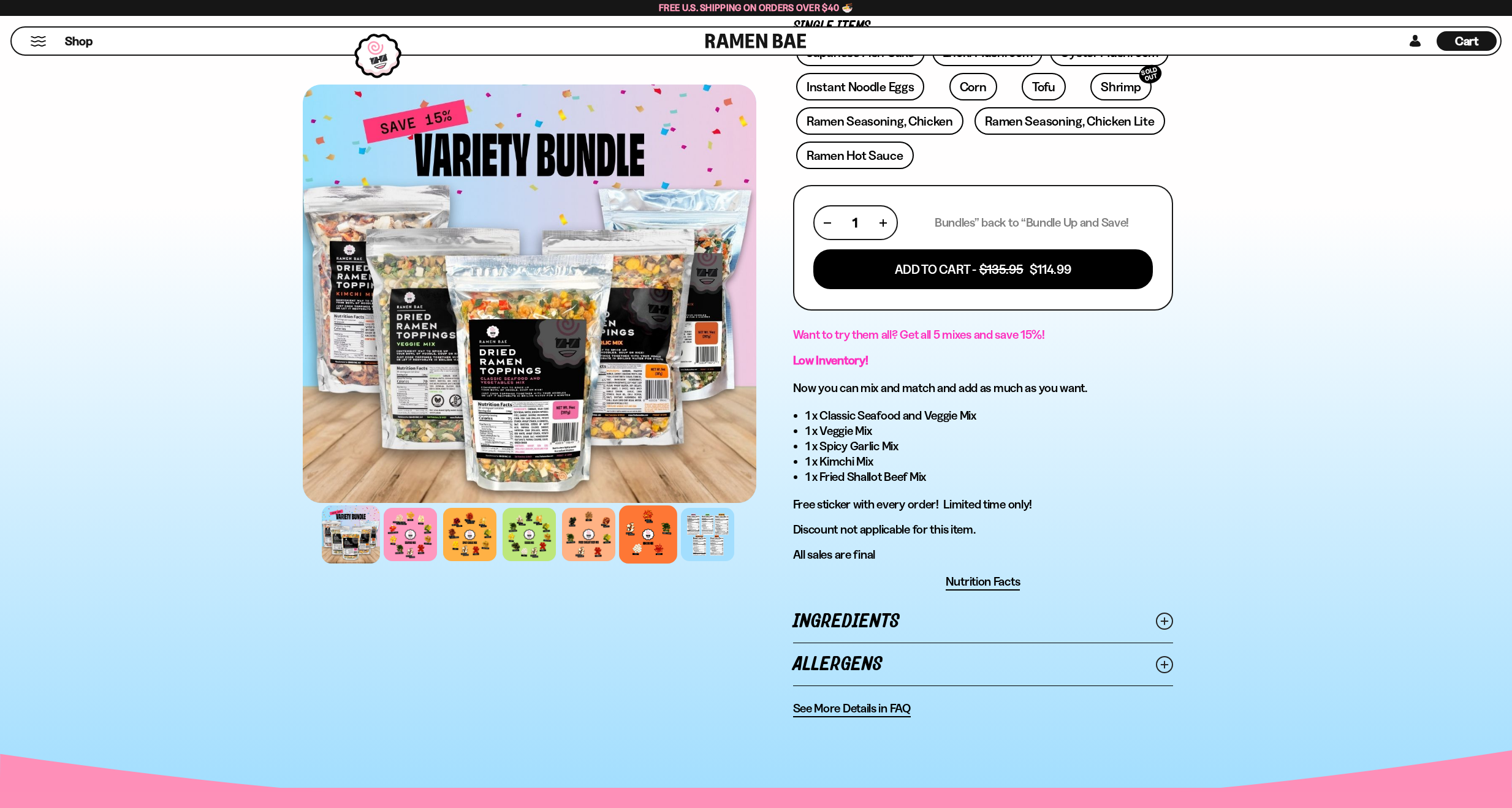
click at [644, 531] on div at bounding box center [648, 534] width 58 height 58
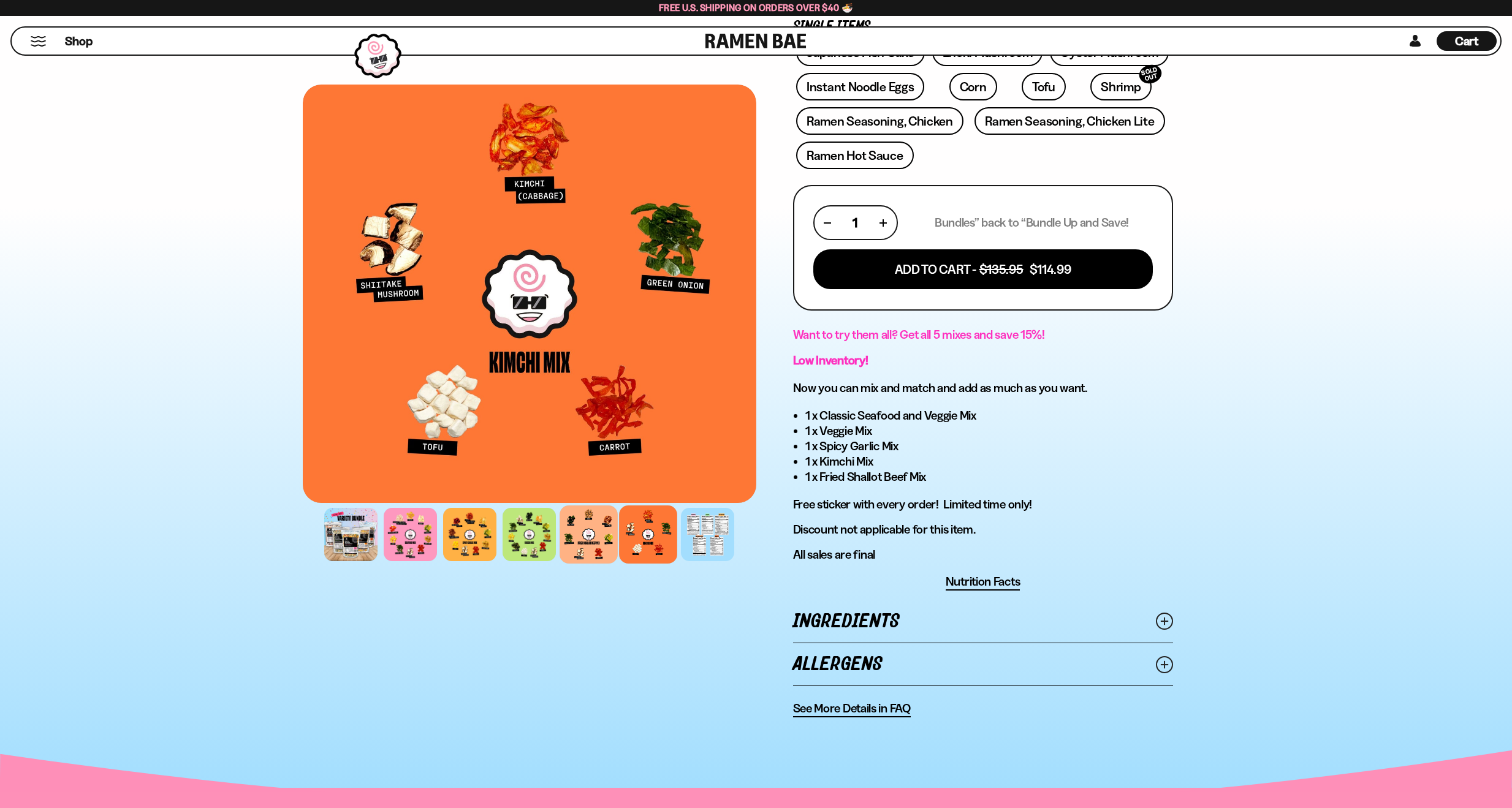
click at [610, 534] on div at bounding box center [588, 534] width 58 height 58
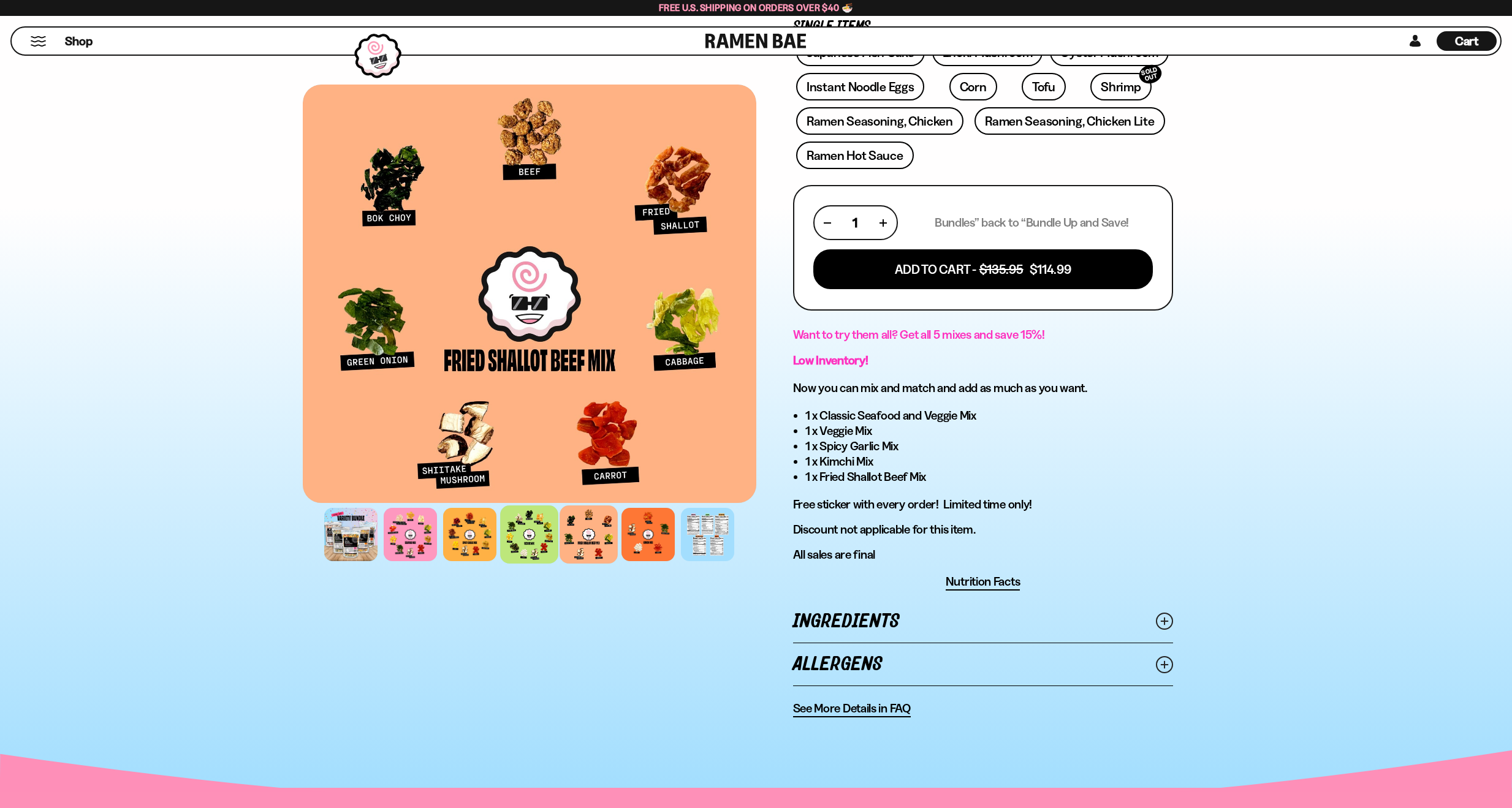
click at [535, 536] on div at bounding box center [529, 534] width 58 height 58
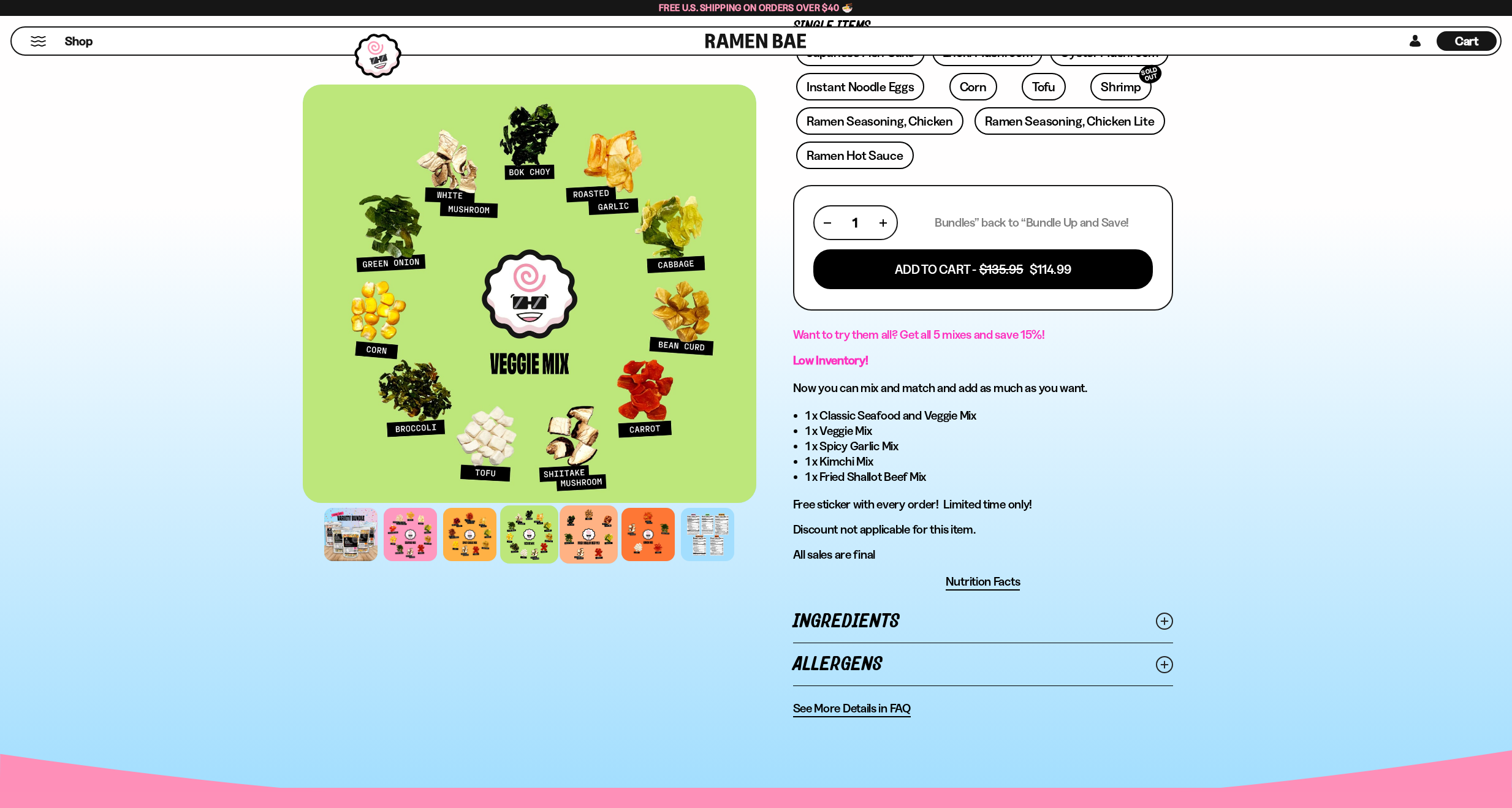
click at [581, 531] on div at bounding box center [588, 534] width 58 height 58
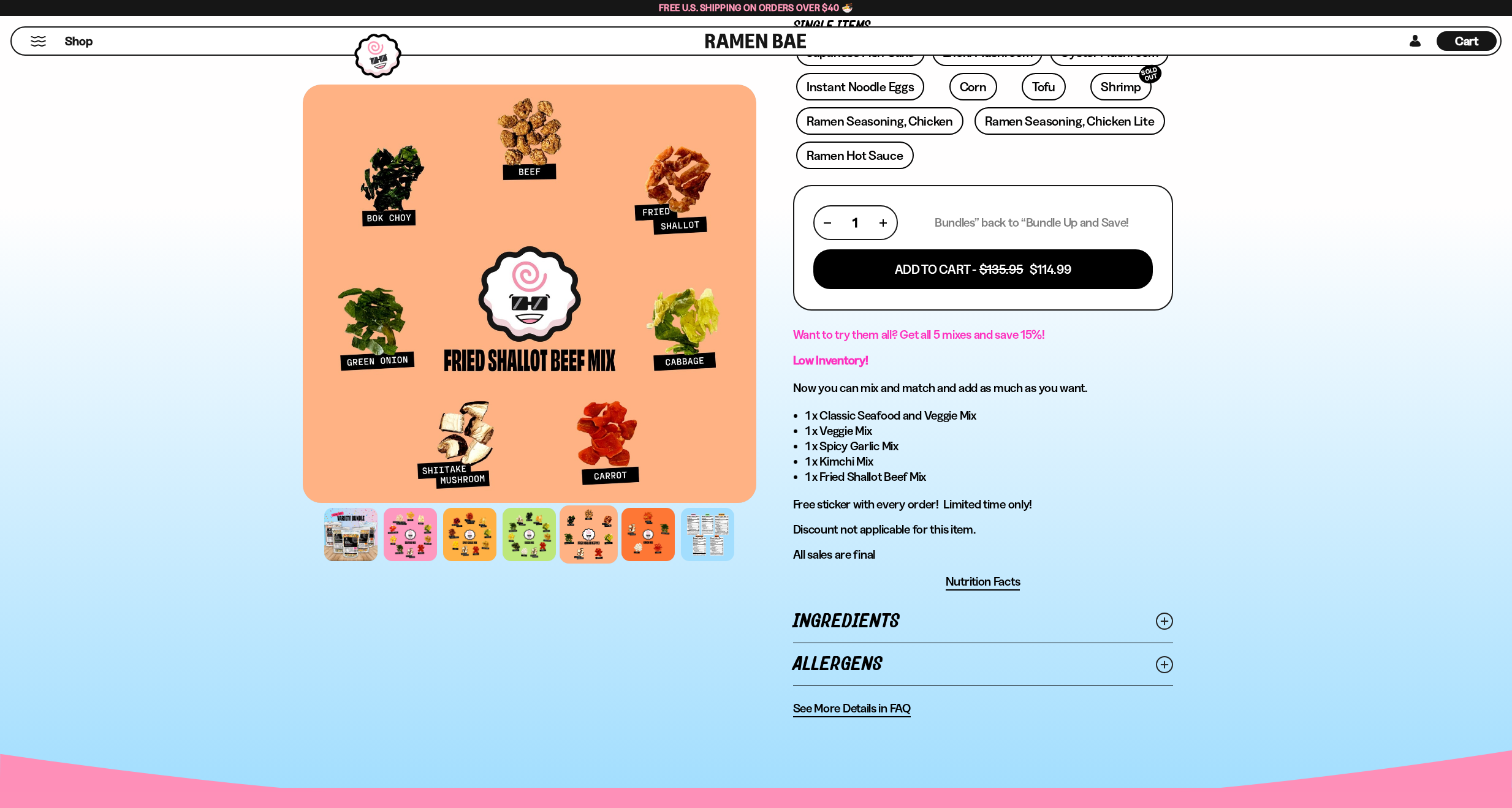
click at [1209, 212] on div "6355 reviews Variety Bundle Includes All 5 Mixes! FREE SHIPPING on all US order…" at bounding box center [982, 215] width 453 height 1006
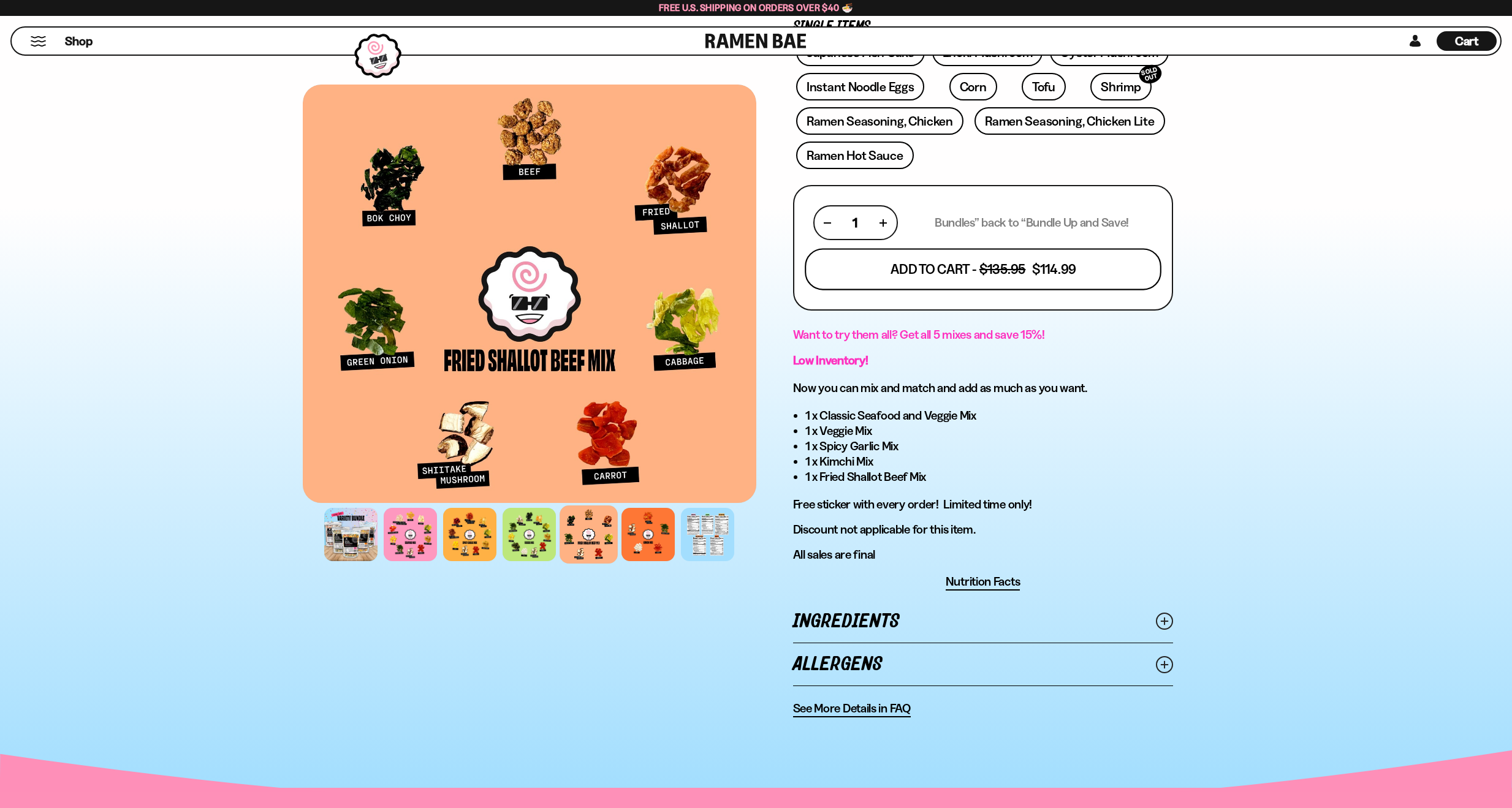
click at [1039, 285] on button "Add To Cart - $135.95 $114.99" at bounding box center [983, 270] width 357 height 42
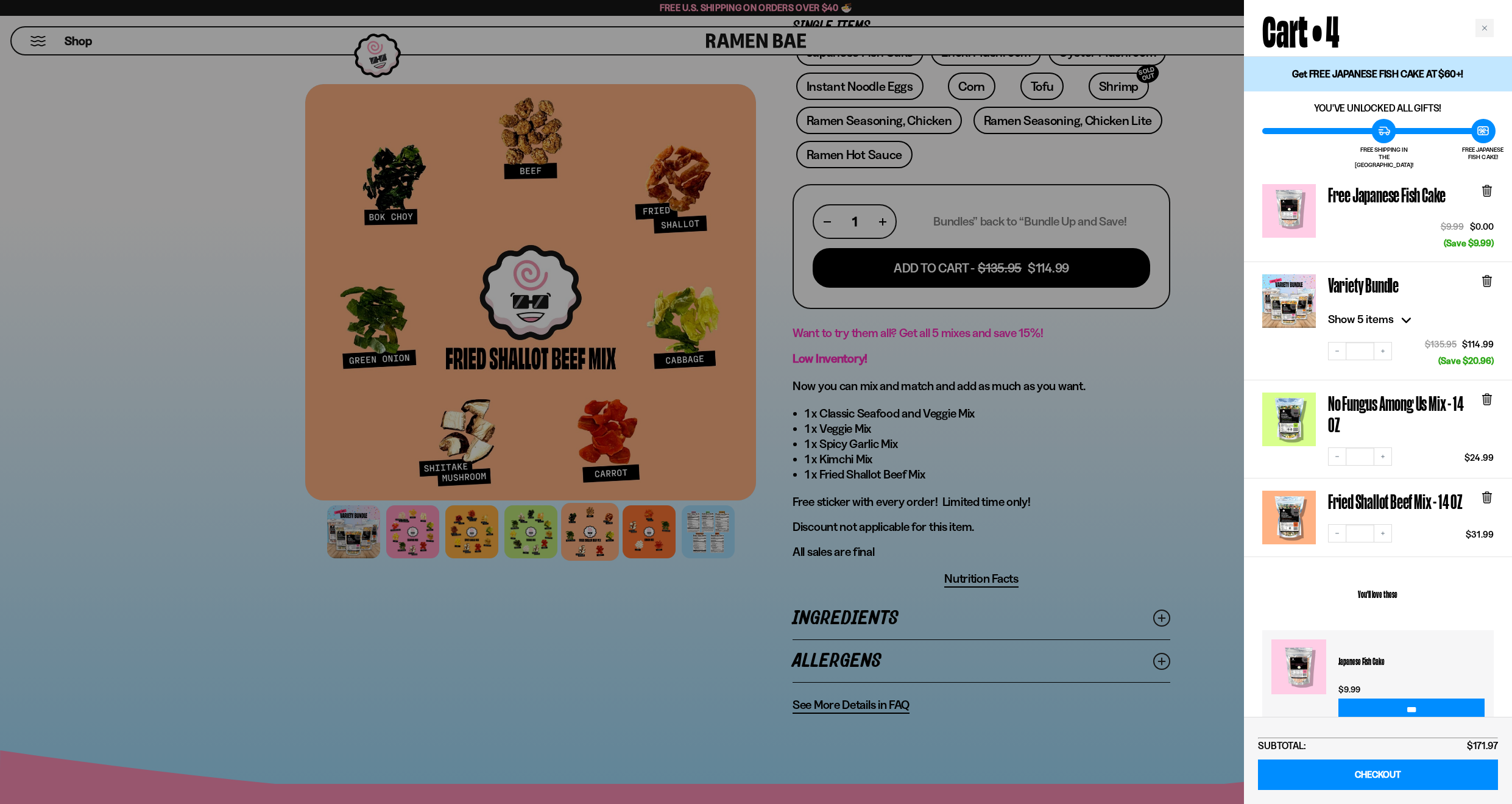
click at [1488, 395] on icon at bounding box center [1487, 399] width 8 height 9
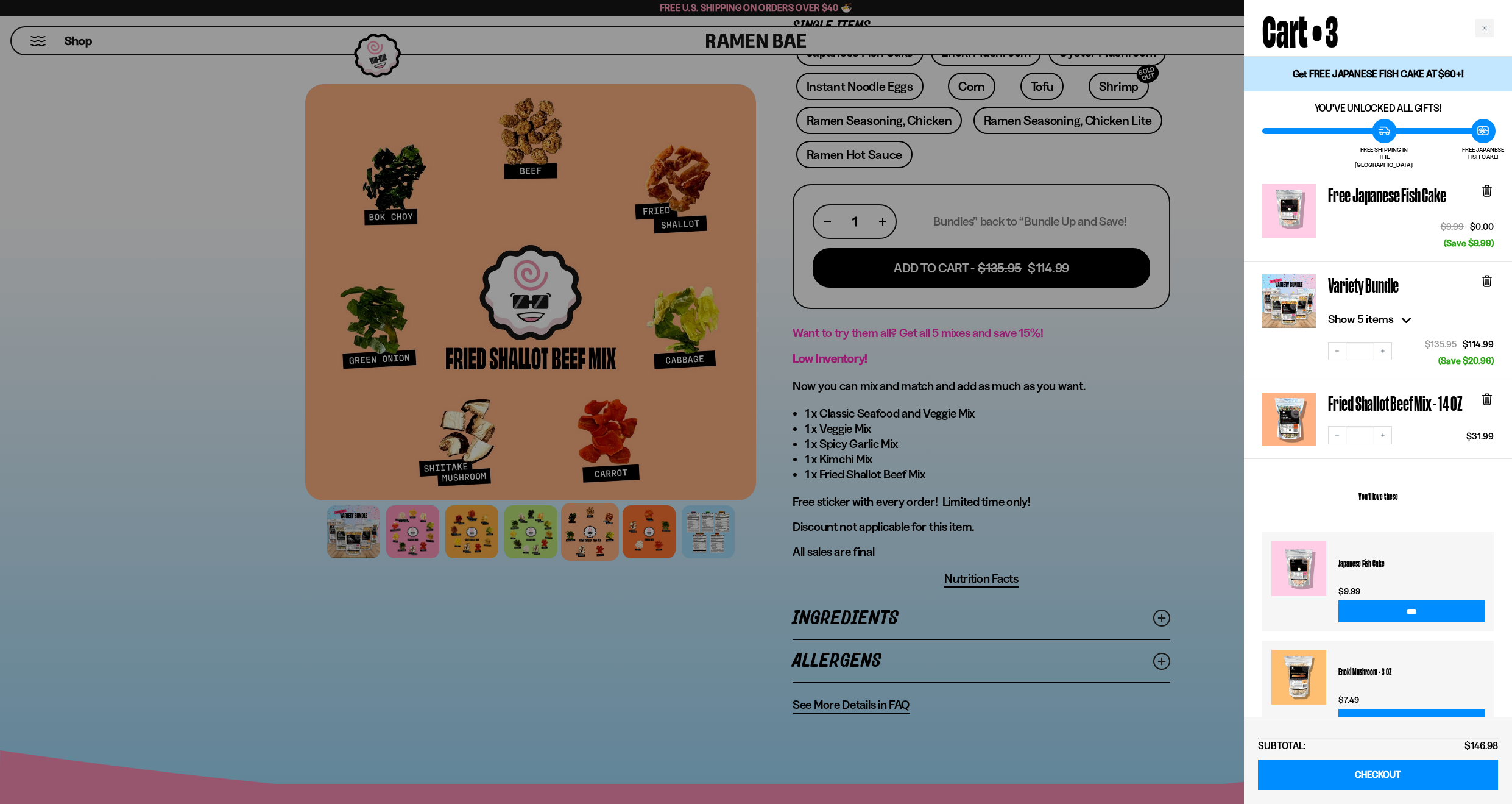
click at [1491, 466] on div "Get FREE JAPANESE FISH CAKE AT $60+! YOU'VE UNLOCKED ALL GIFTS! FREE SHIPPING I…" at bounding box center [1378, 387] width 268 height 660
click at [1490, 395] on icon at bounding box center [1487, 399] width 8 height 9
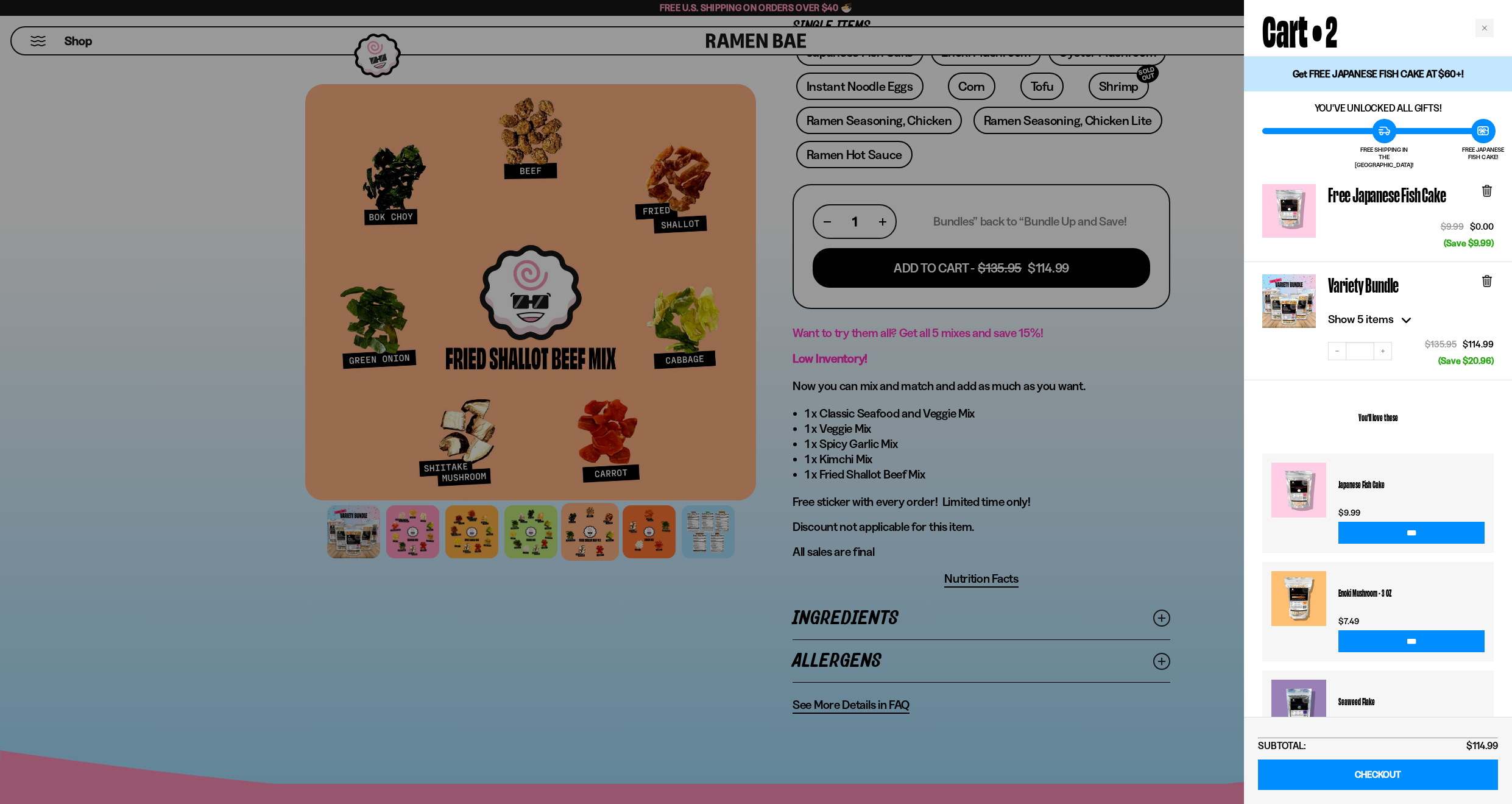
click at [1288, 203] on div at bounding box center [1289, 217] width 53 height 65
click at [1362, 184] on div "Free Japanese Fish Cake" at bounding box center [1390, 197] width 124 height 27
click at [1458, 390] on h2 "You'll love these" at bounding box center [1378, 417] width 231 height 55
click at [1302, 470] on link at bounding box center [1299, 490] width 55 height 55
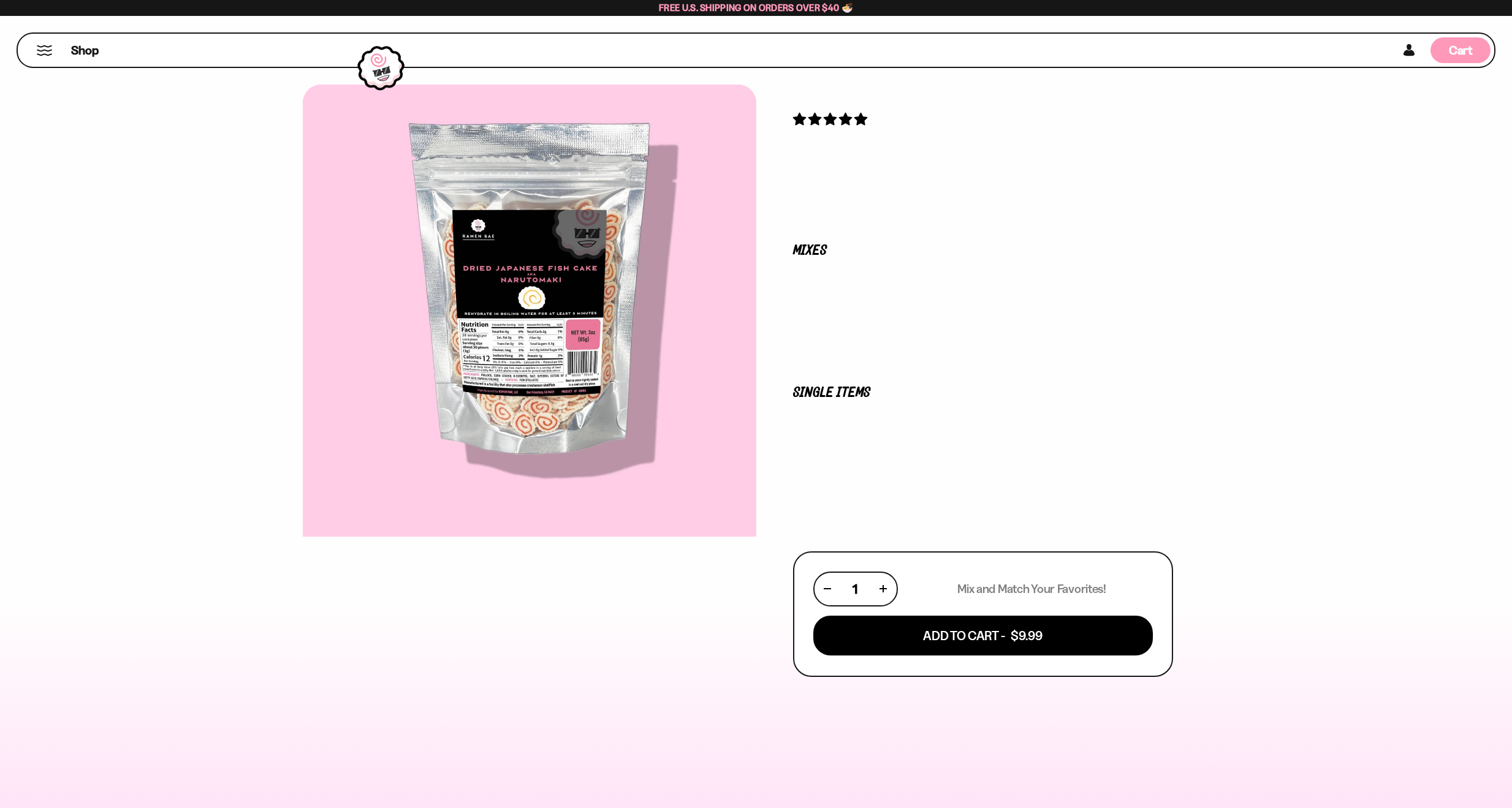
click at [1461, 45] on span "Cart" at bounding box center [1461, 50] width 24 height 15
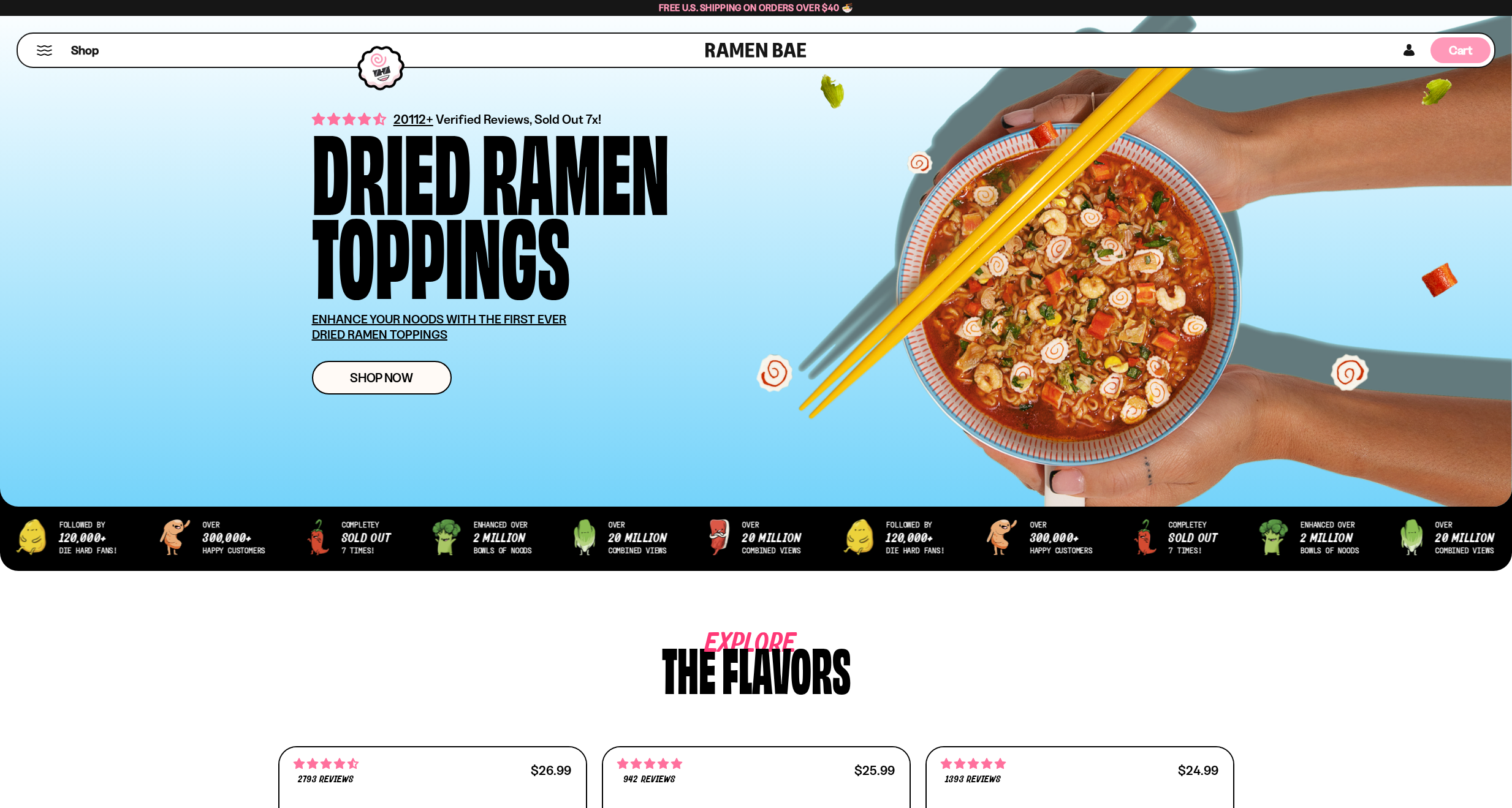
click at [1452, 45] on span "Cart" at bounding box center [1461, 50] width 24 height 15
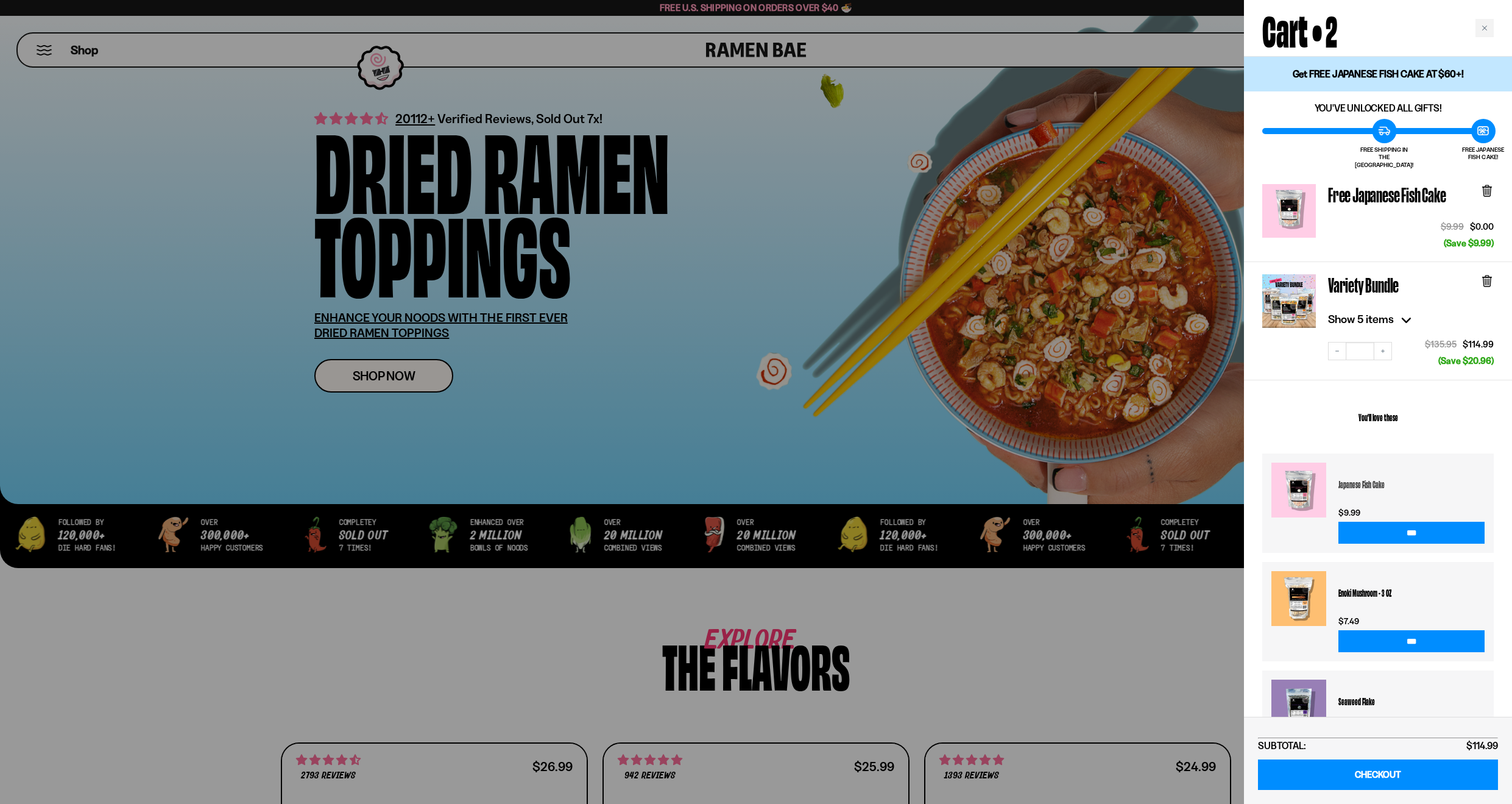
scroll to position [51, 0]
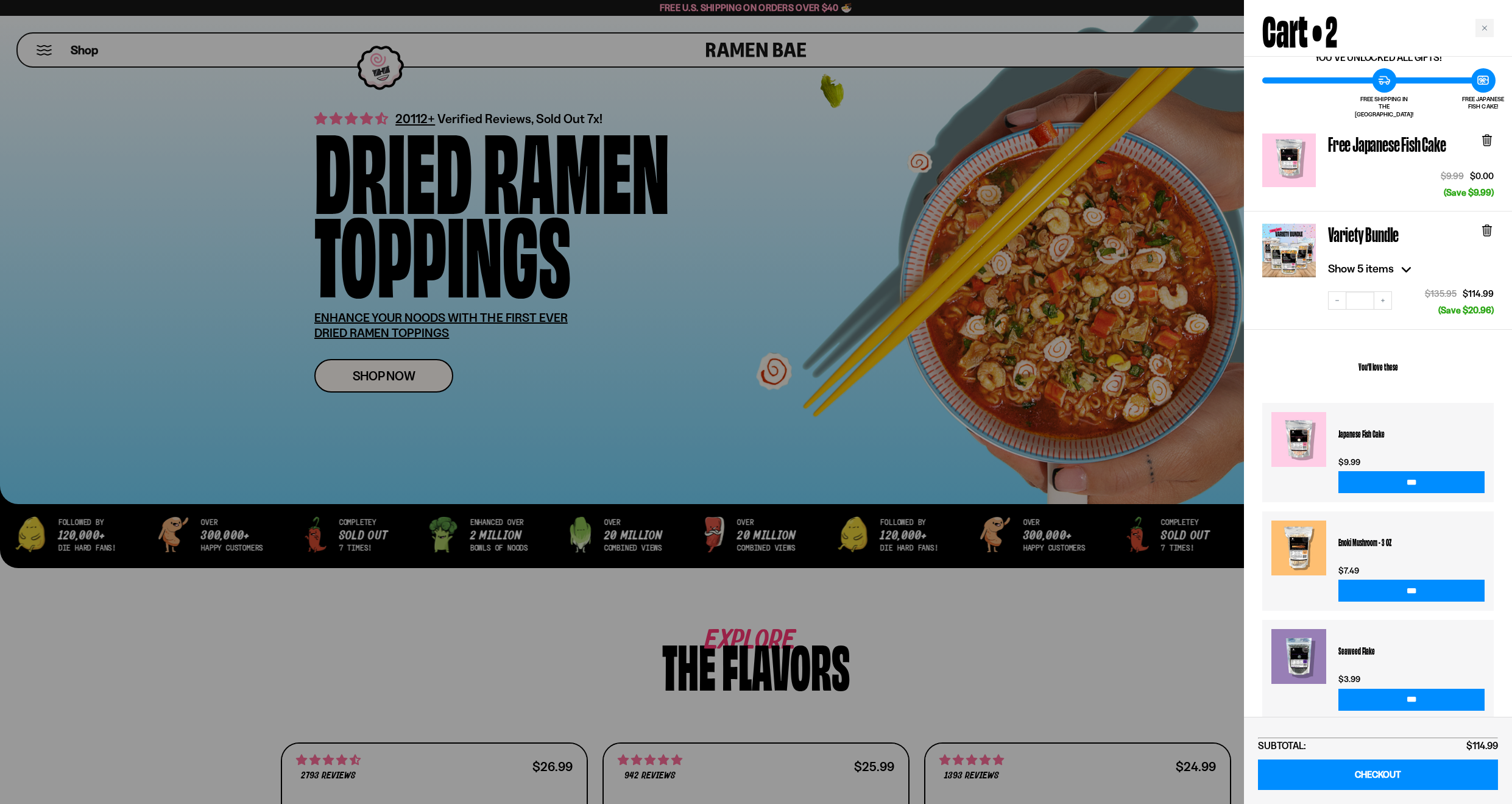
click at [1302, 535] on link at bounding box center [1299, 548] width 55 height 55
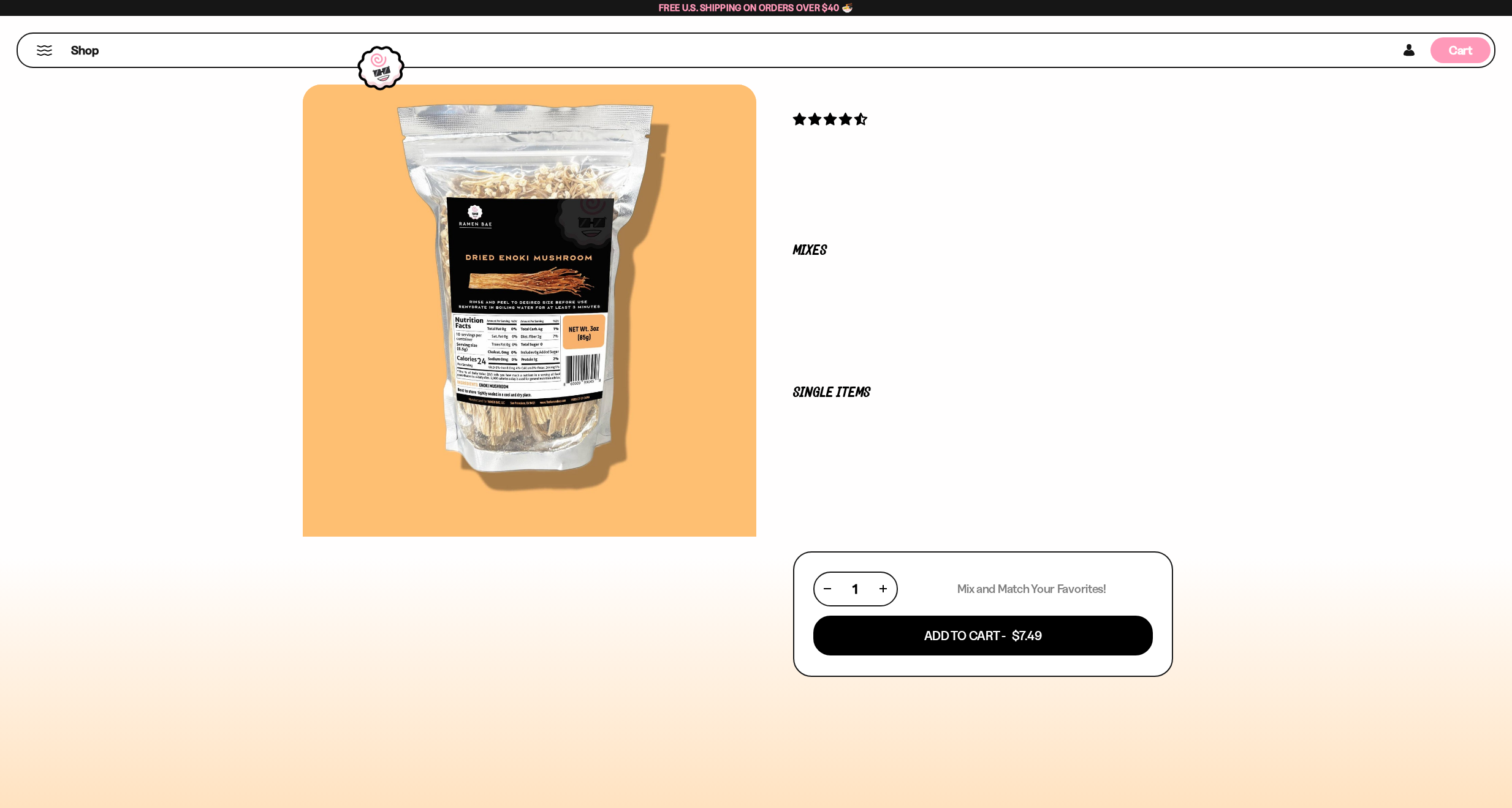
click at [1445, 53] on div "Cart D0381C2F-513E-4F90-8A41-6F0A75DCBAAA" at bounding box center [1460, 50] width 60 height 26
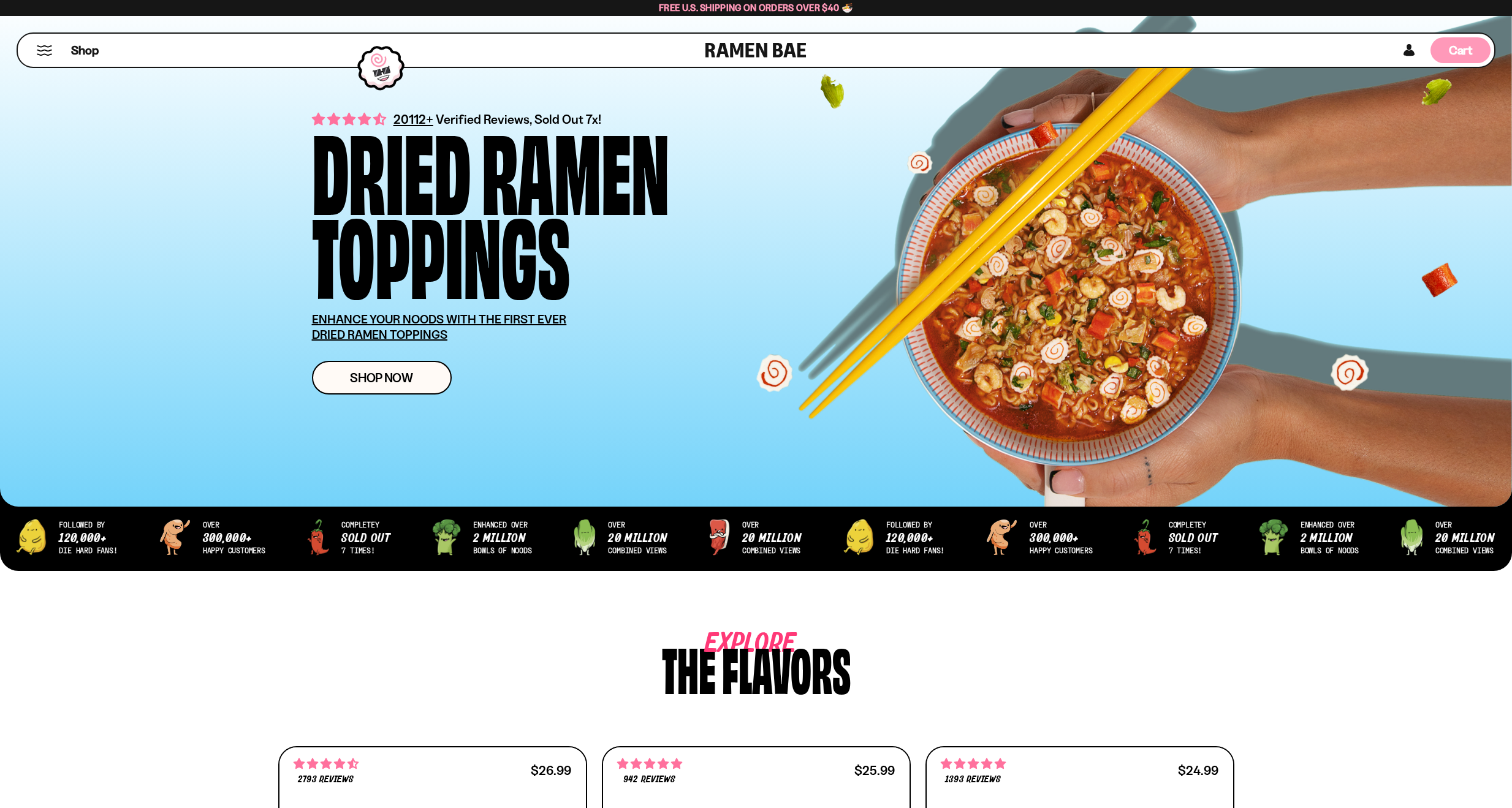
click at [1451, 52] on span "Cart" at bounding box center [1461, 50] width 24 height 15
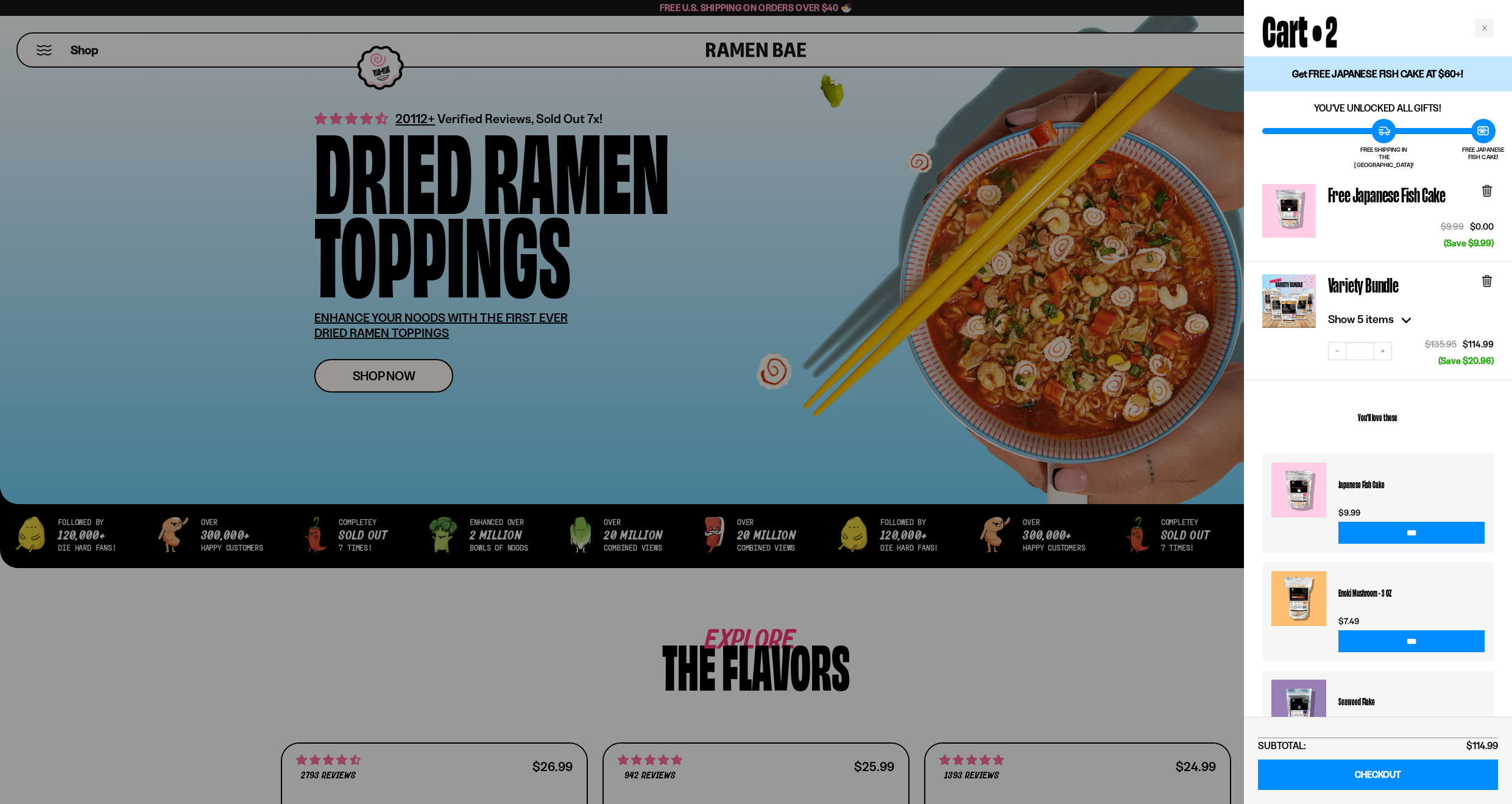
scroll to position [51, 0]
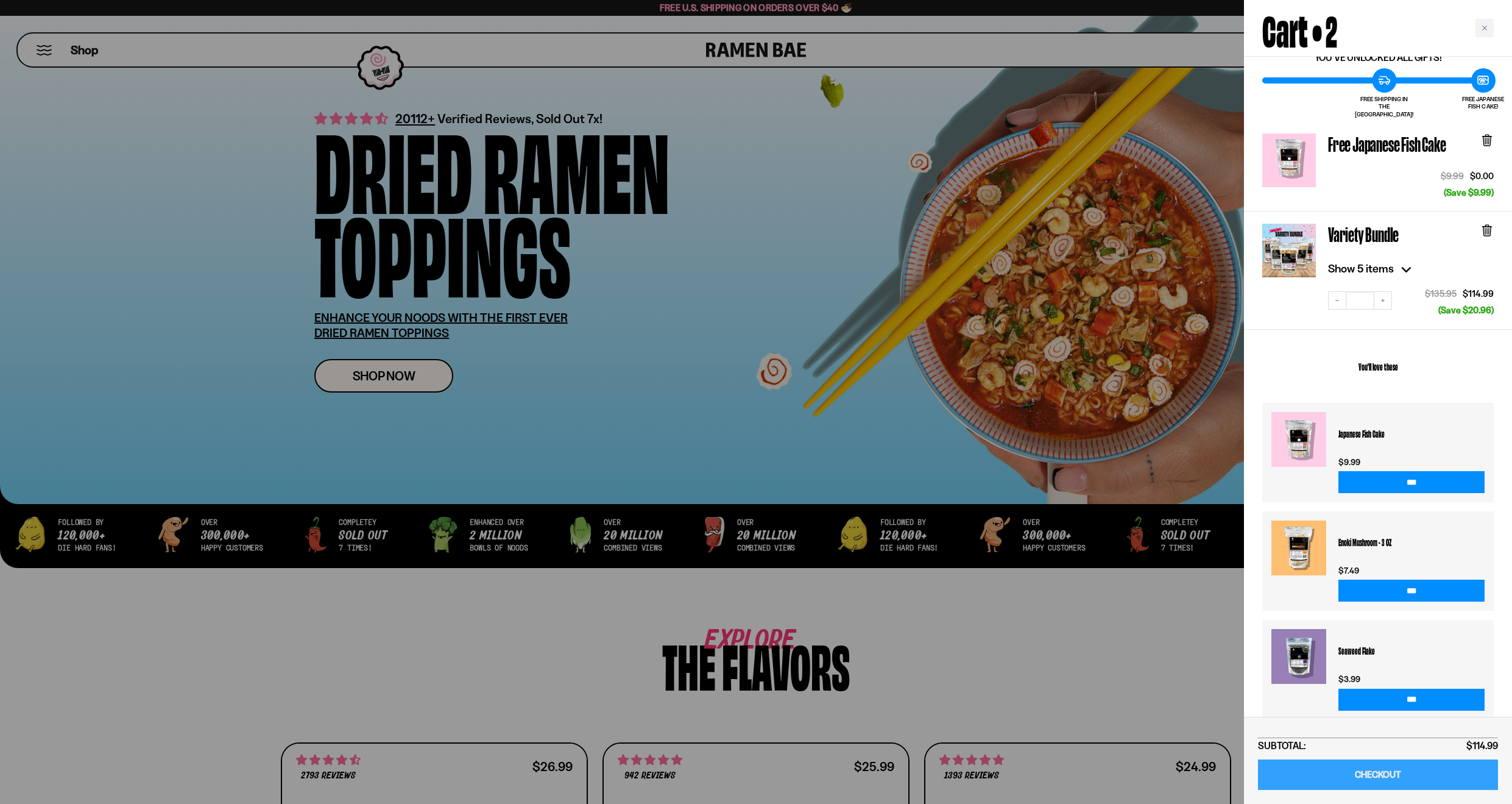
click at [1383, 776] on link "CHECKOUT" at bounding box center [1378, 775] width 240 height 31
